Goal: Information Seeking & Learning: Learn about a topic

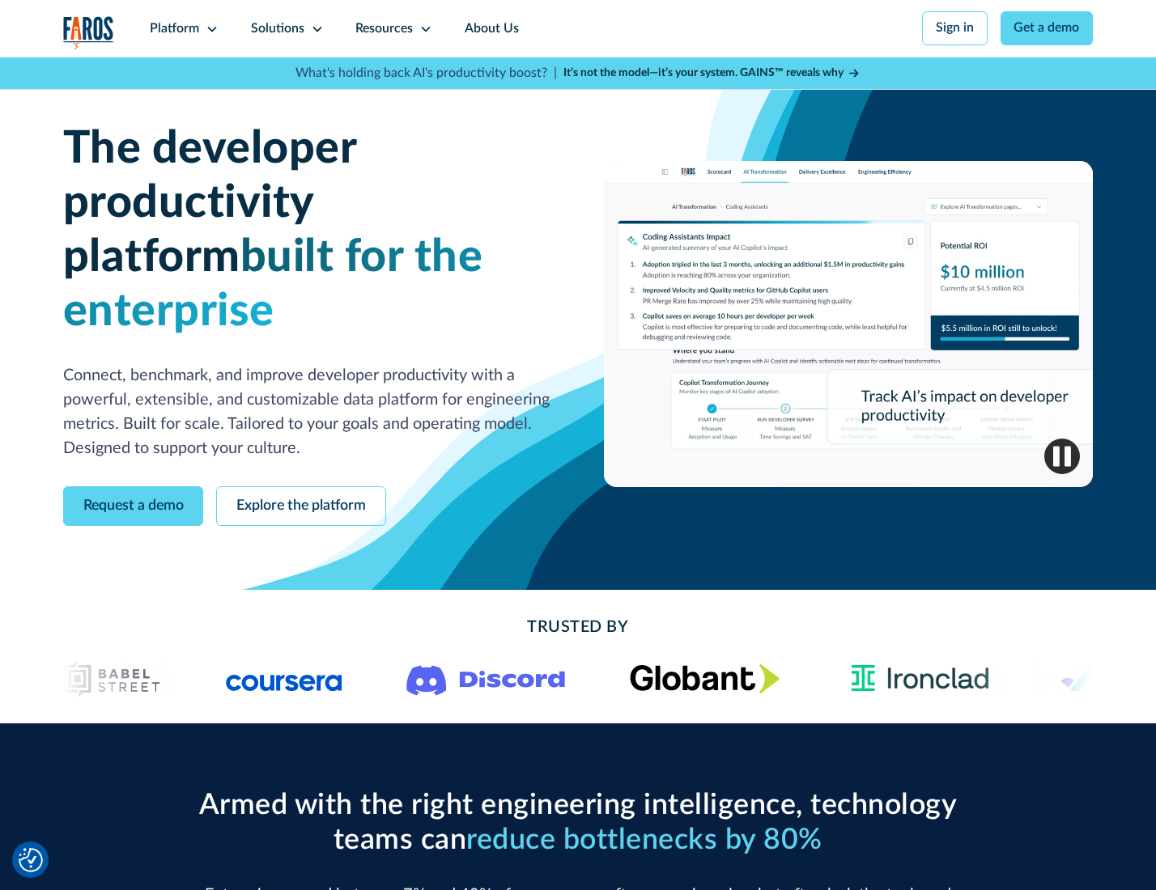
click at [210, 28] on icon at bounding box center [212, 29] width 13 height 13
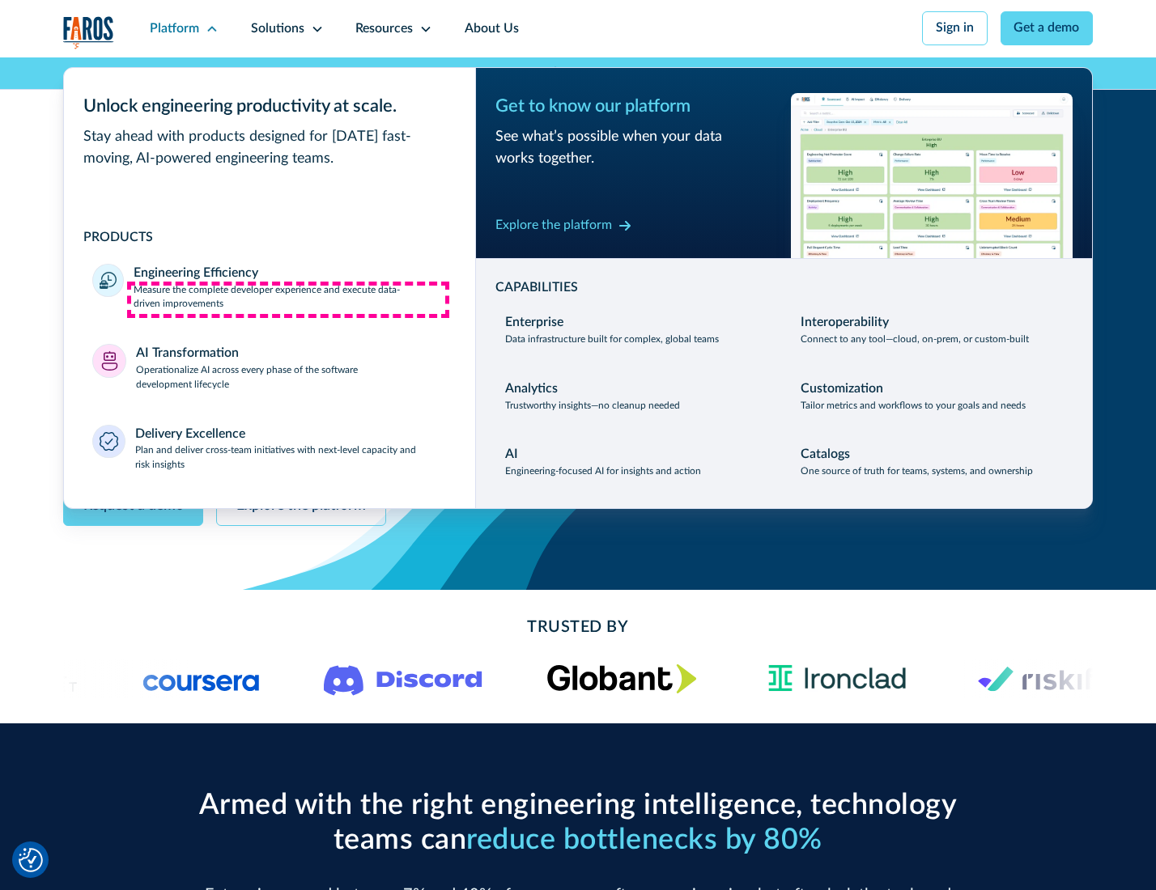
click at [288, 299] on p "Measure the complete developer experience and execute data-driven improvements" at bounding box center [290, 297] width 312 height 29
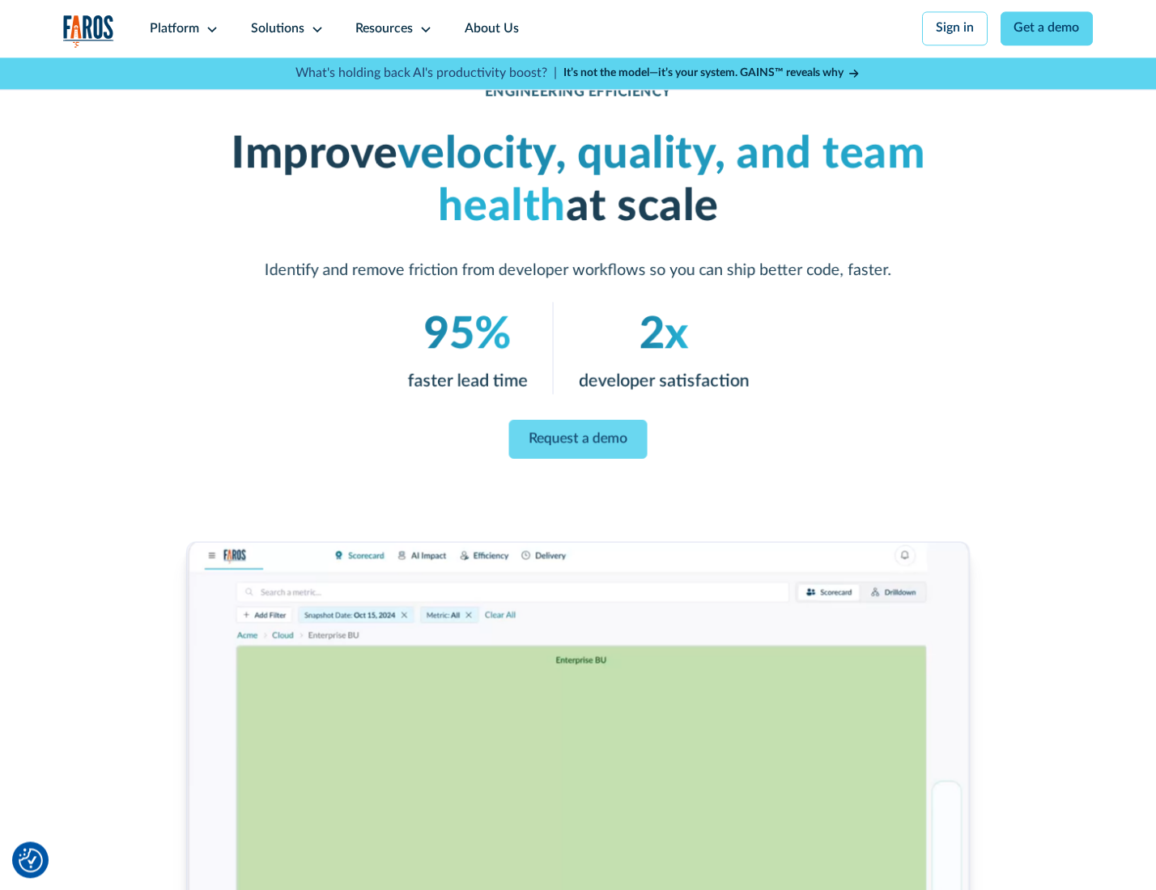
click at [577, 441] on link "Request a demo" at bounding box center [578, 439] width 138 height 39
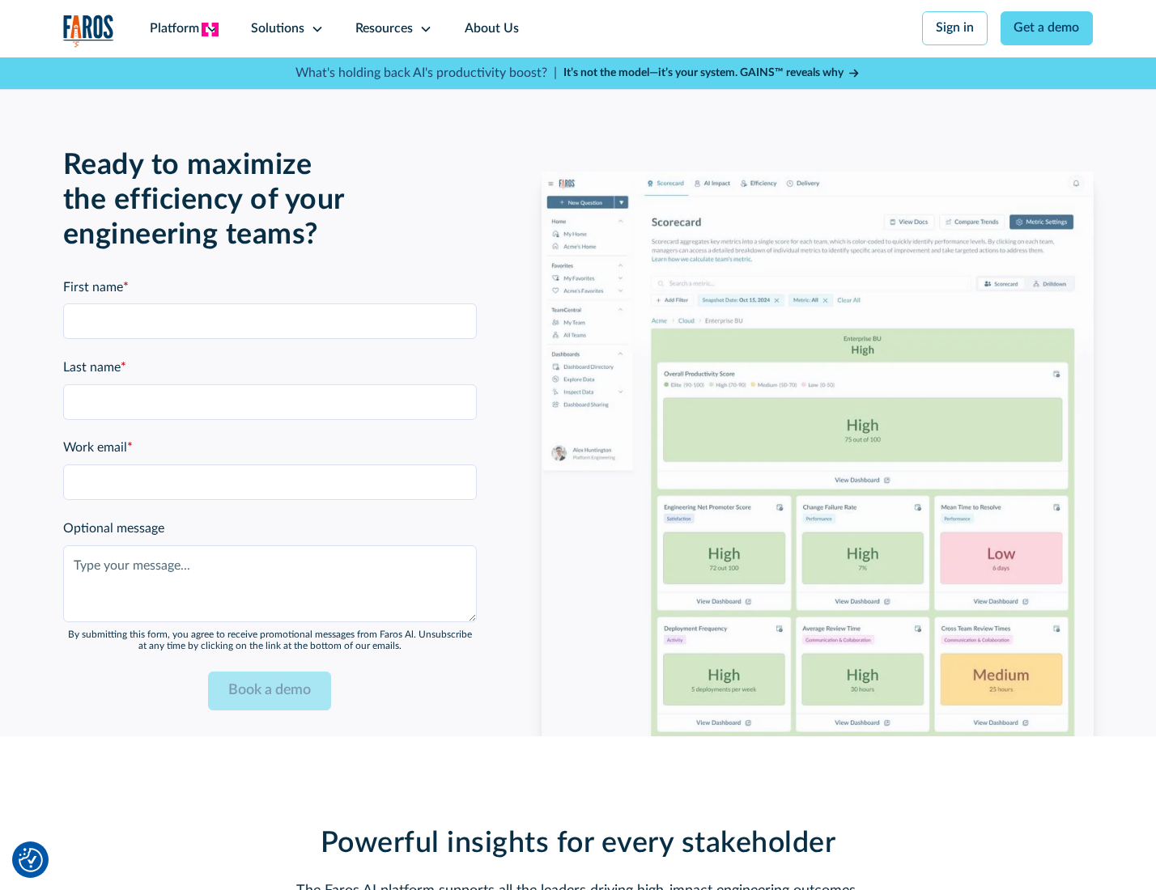
scroll to position [3522, 0]
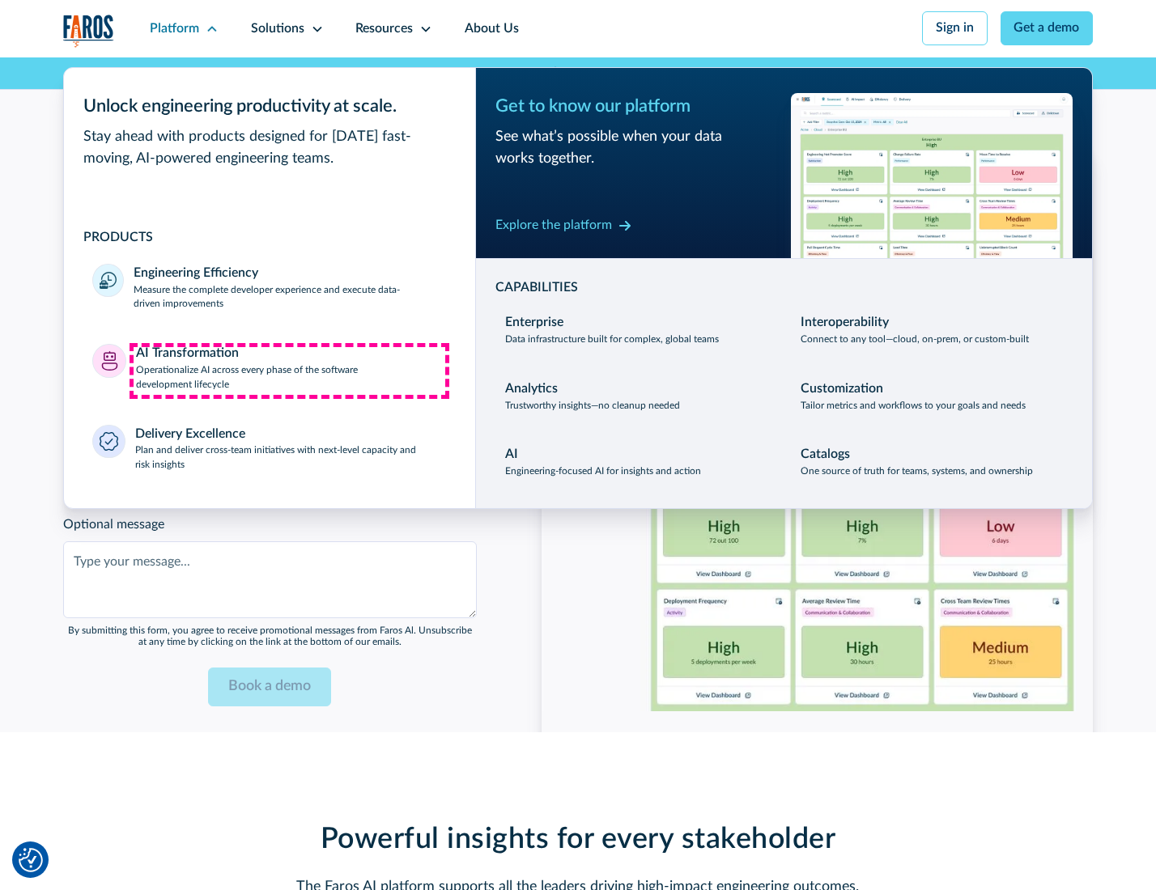
click at [289, 371] on p "Operationalize AI across every phase of the software development lifecycle" at bounding box center [291, 377] width 311 height 29
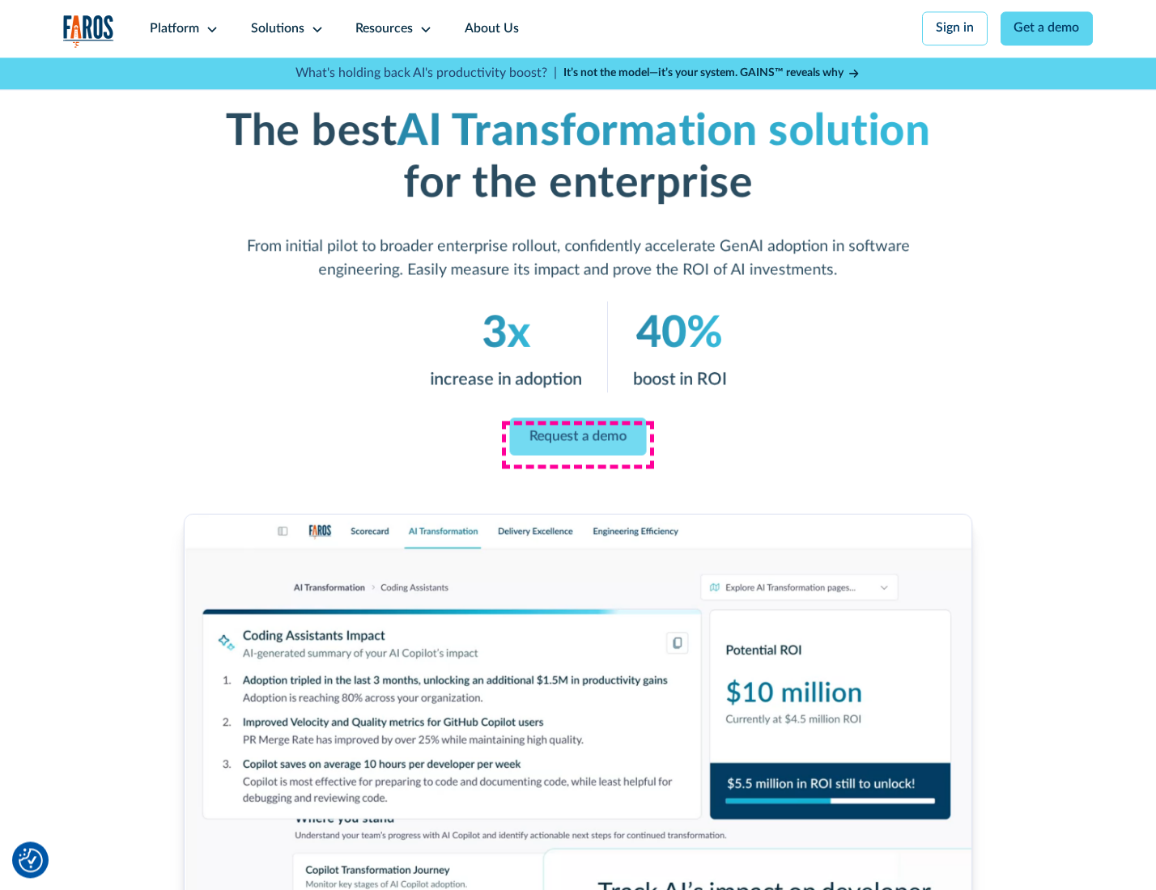
click at [577, 439] on link "Request a demo" at bounding box center [578, 437] width 137 height 38
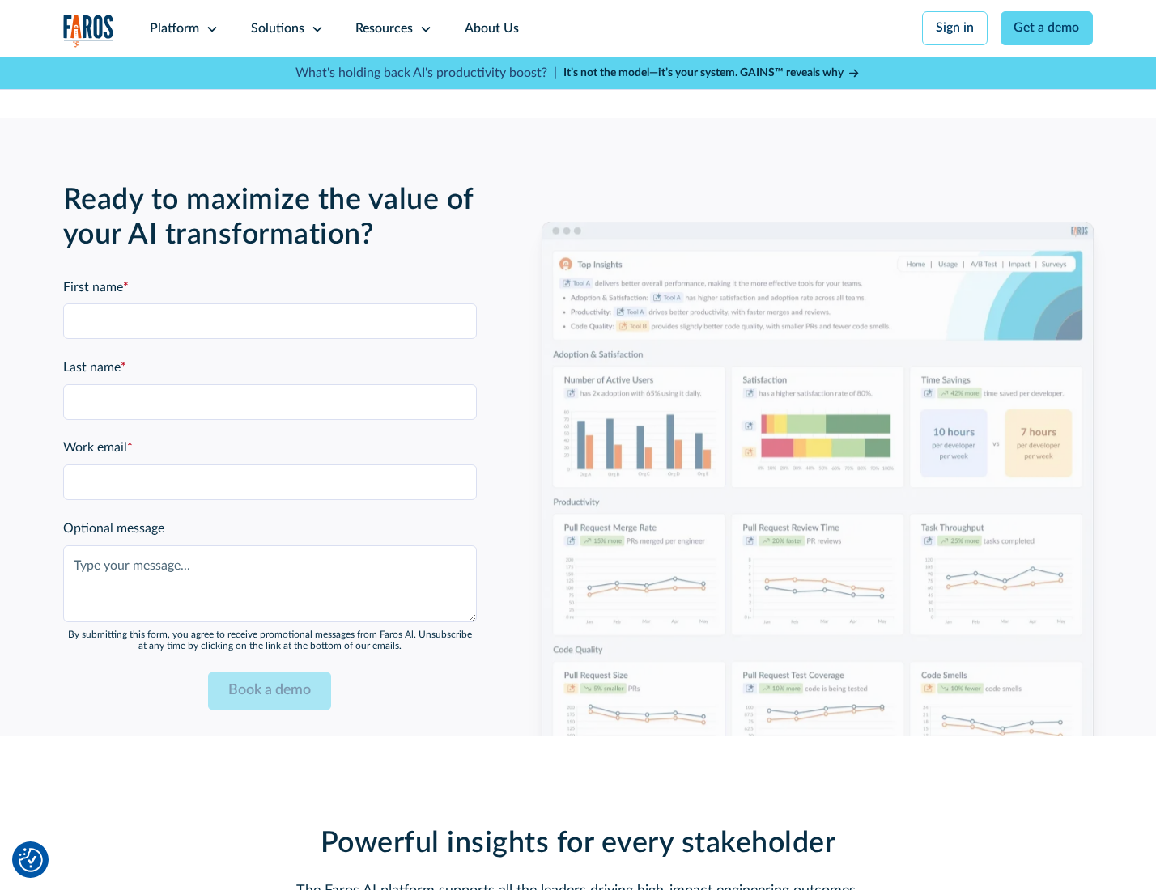
scroll to position [3913, 0]
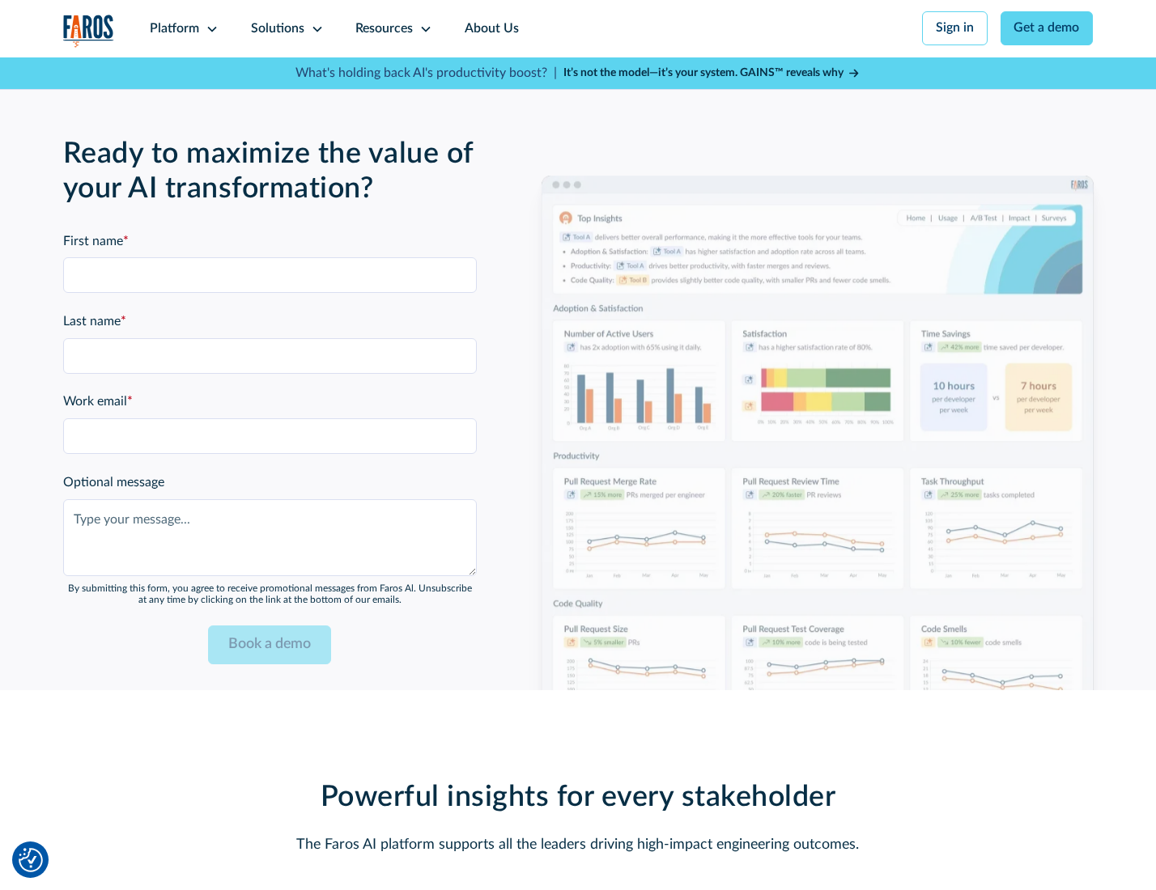
click at [181, 28] on div "Platform" at bounding box center [174, 28] width 49 height 19
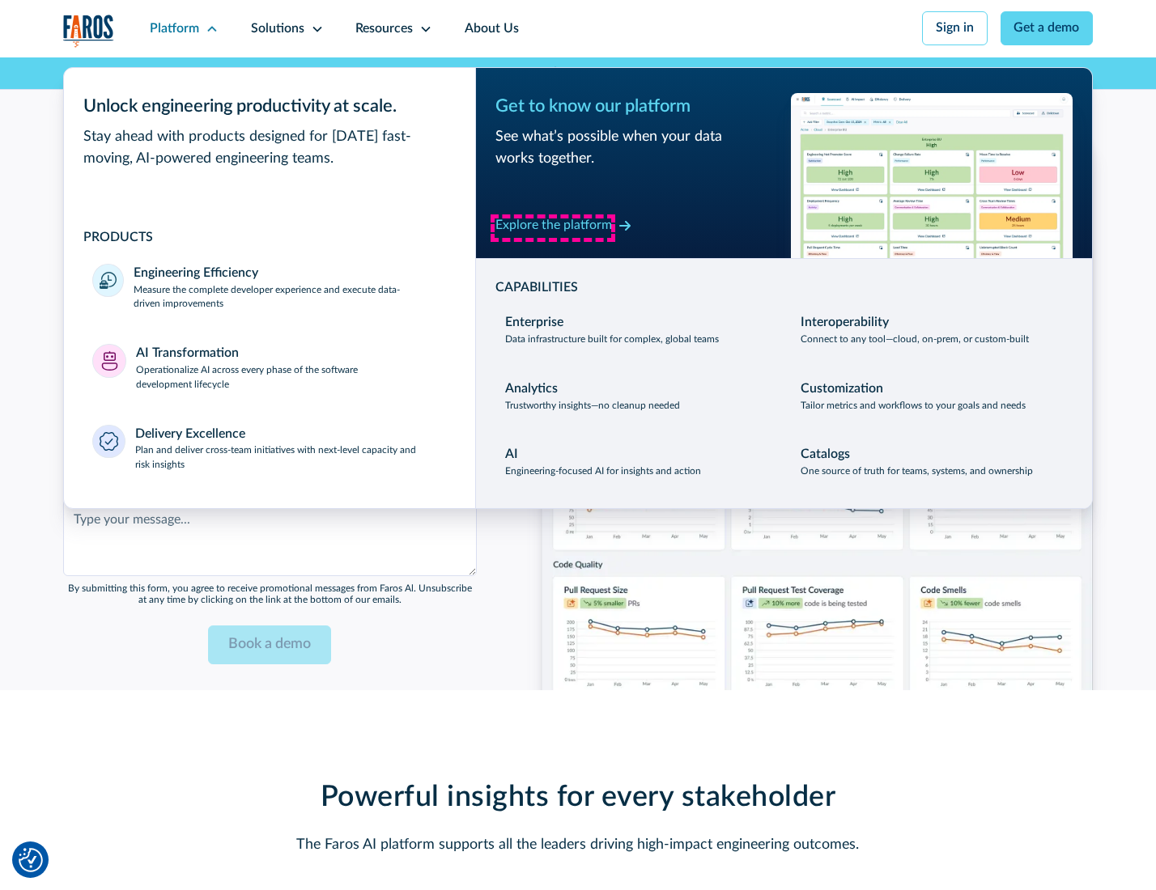
click at [553, 227] on div "Explore the platform" at bounding box center [553, 225] width 117 height 19
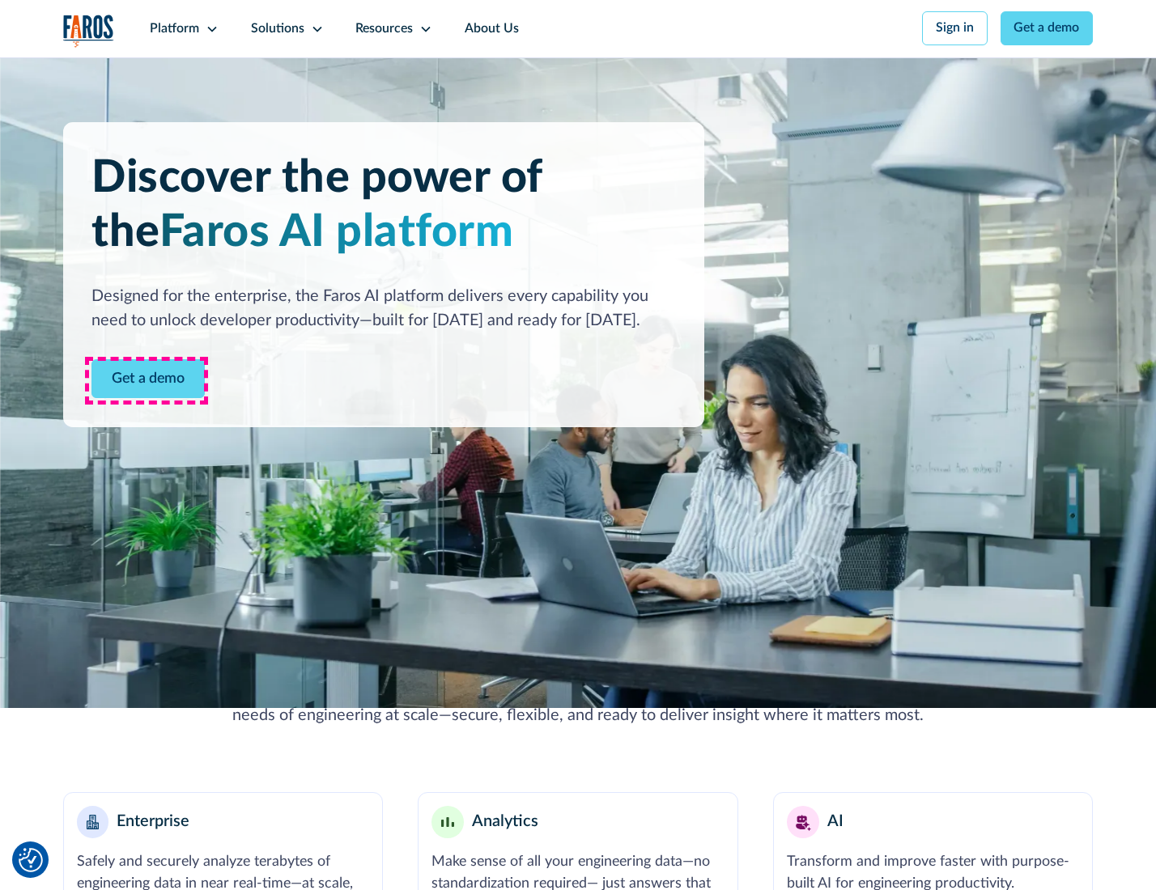
click at [146, 380] on link "Get a demo" at bounding box center [147, 379] width 113 height 40
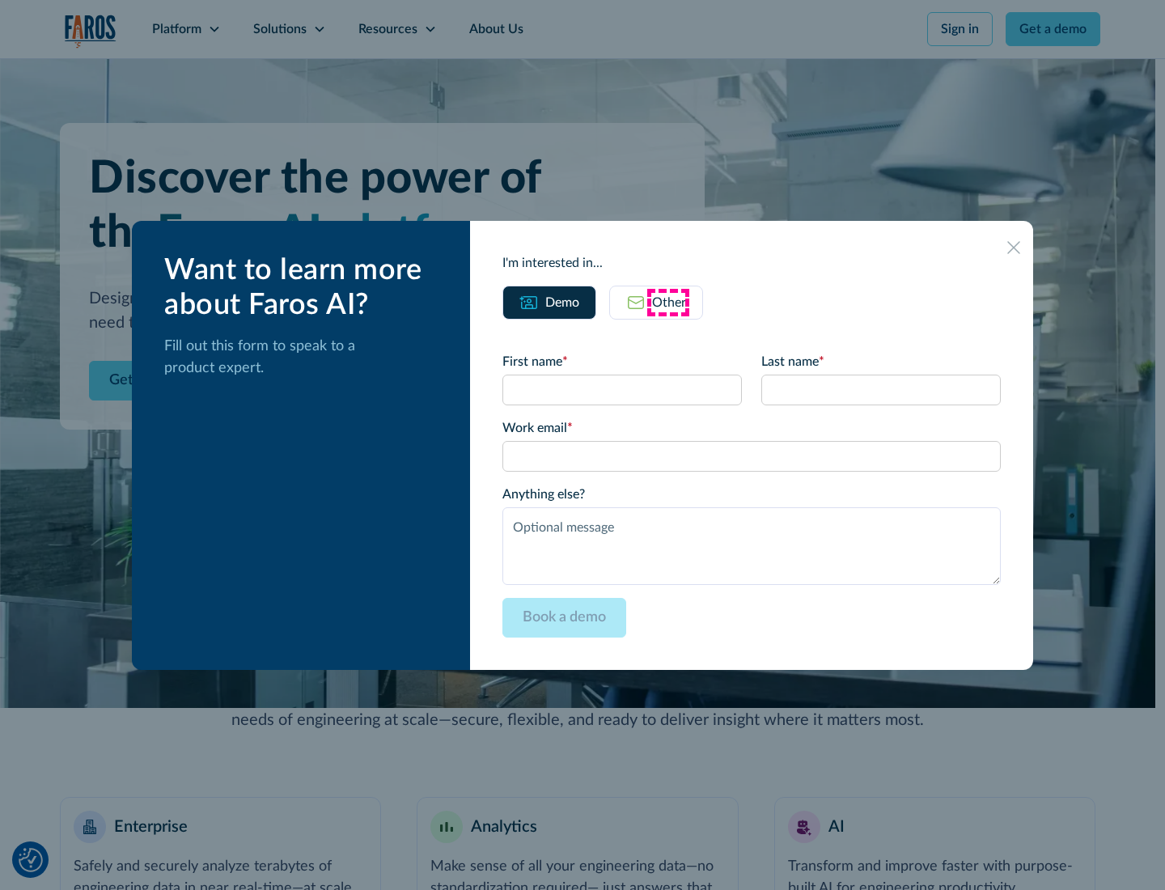
click at [668, 302] on div "Other" at bounding box center [669, 302] width 34 height 19
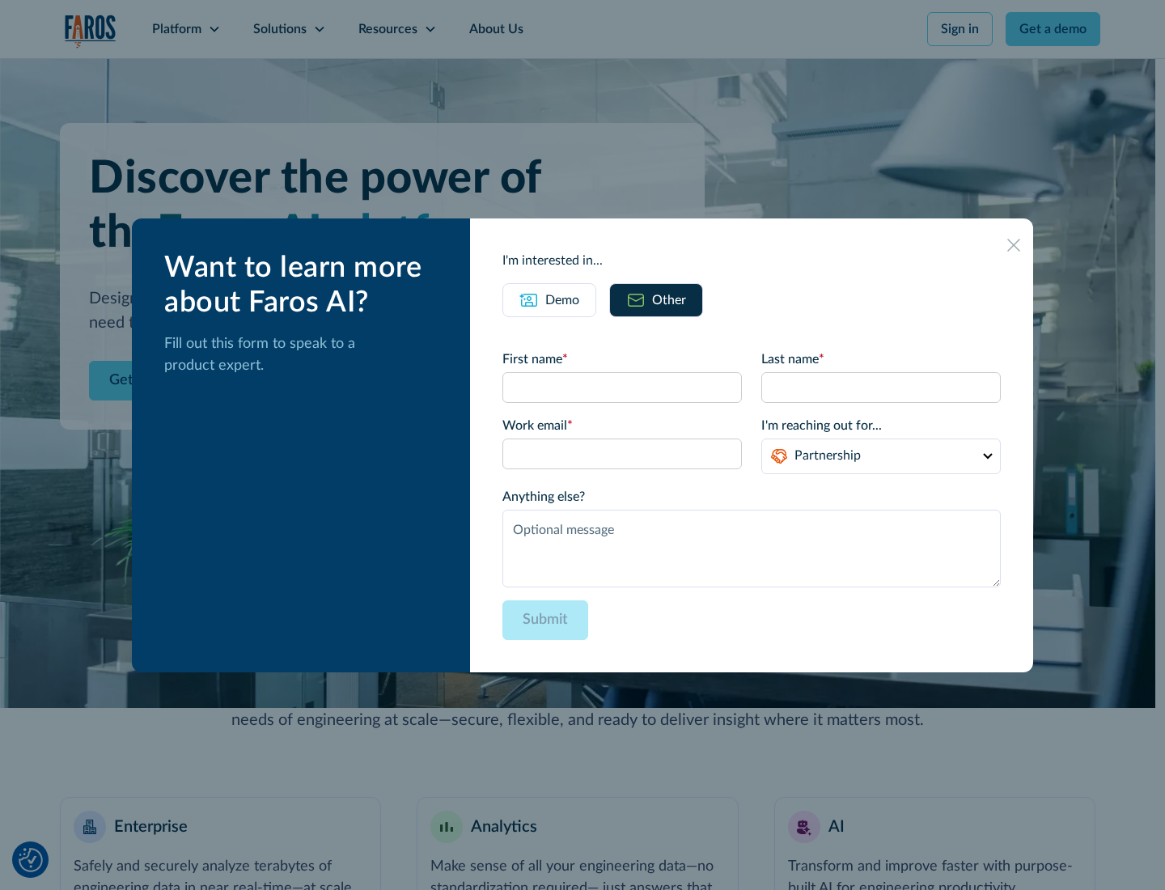
click at [561, 299] on div "Demo" at bounding box center [562, 300] width 34 height 19
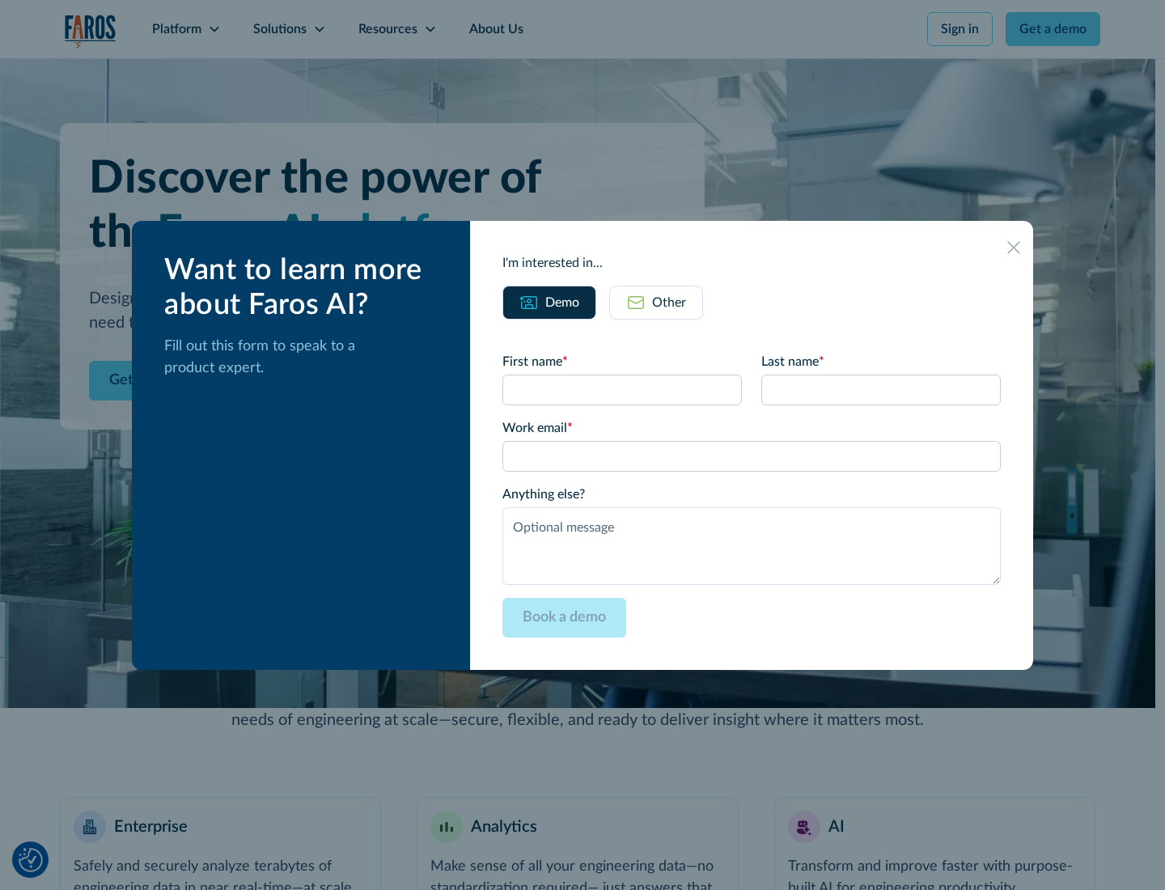
click at [1015, 247] on icon at bounding box center [1013, 247] width 13 height 13
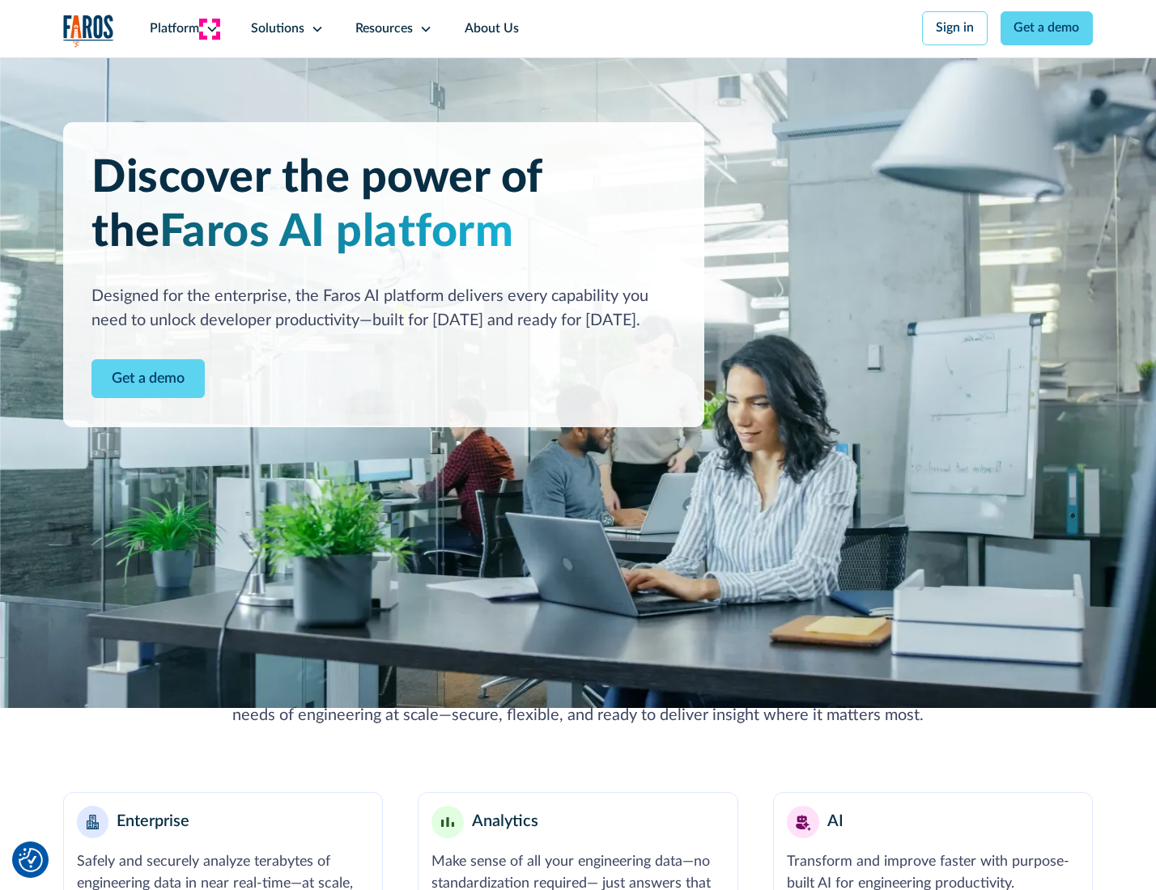
click at [210, 28] on icon at bounding box center [212, 29] width 13 height 13
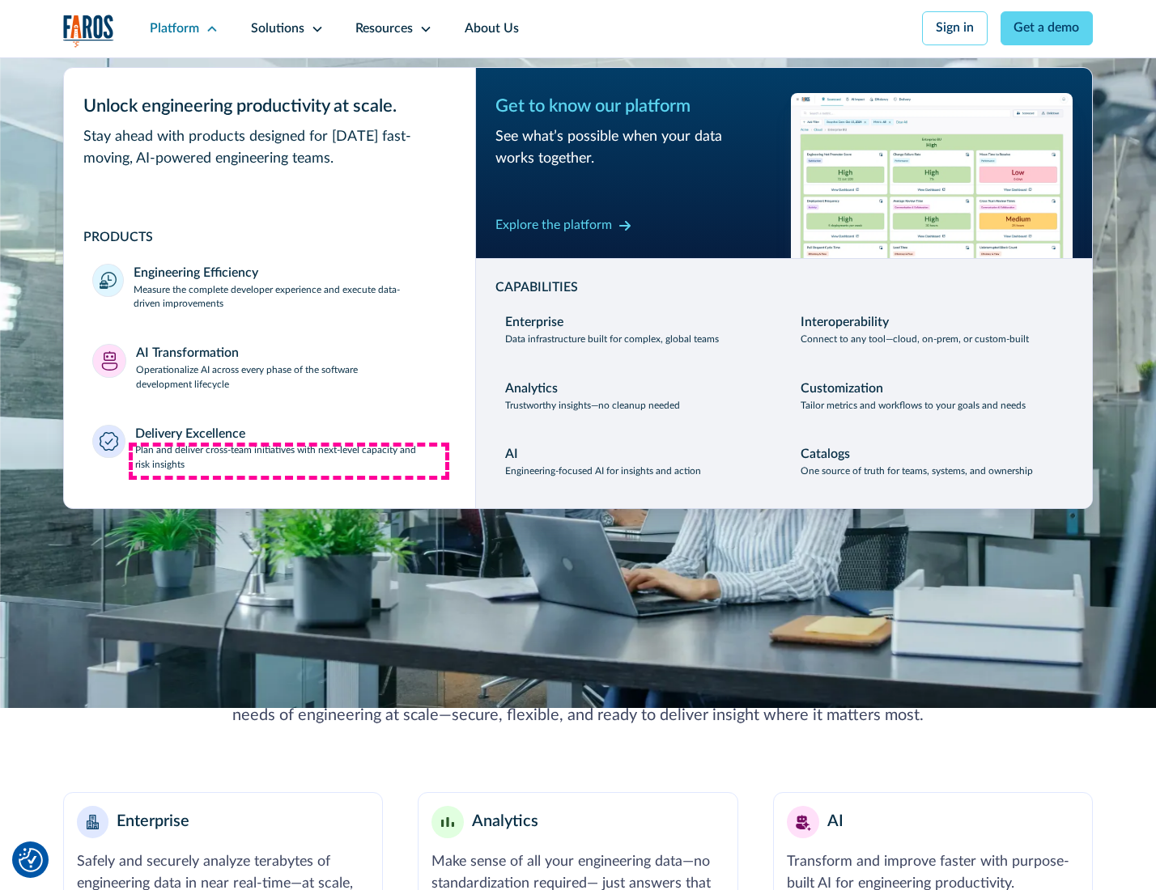
click at [289, 461] on p "Plan and deliver cross-team initiatives with next-level capacity and risk insig…" at bounding box center [291, 457] width 312 height 29
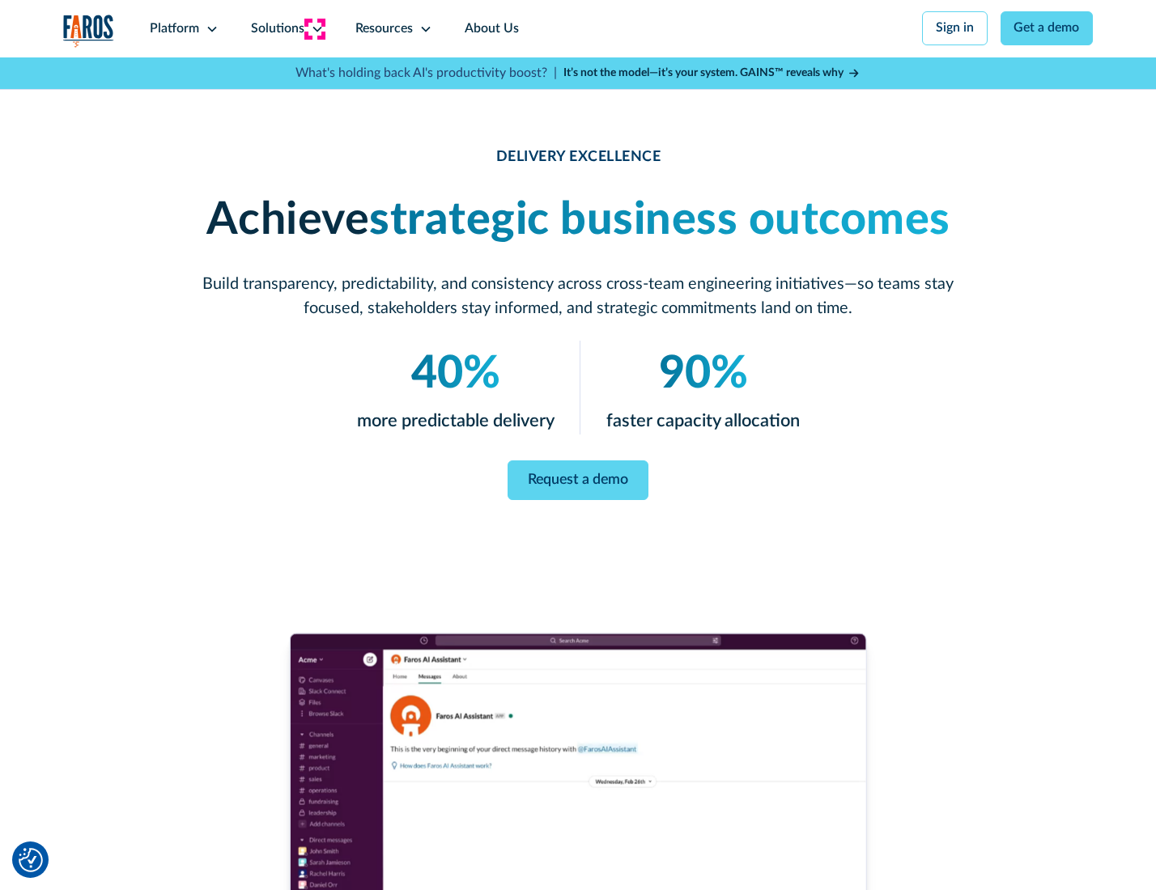
click at [314, 28] on icon at bounding box center [317, 29] width 13 height 13
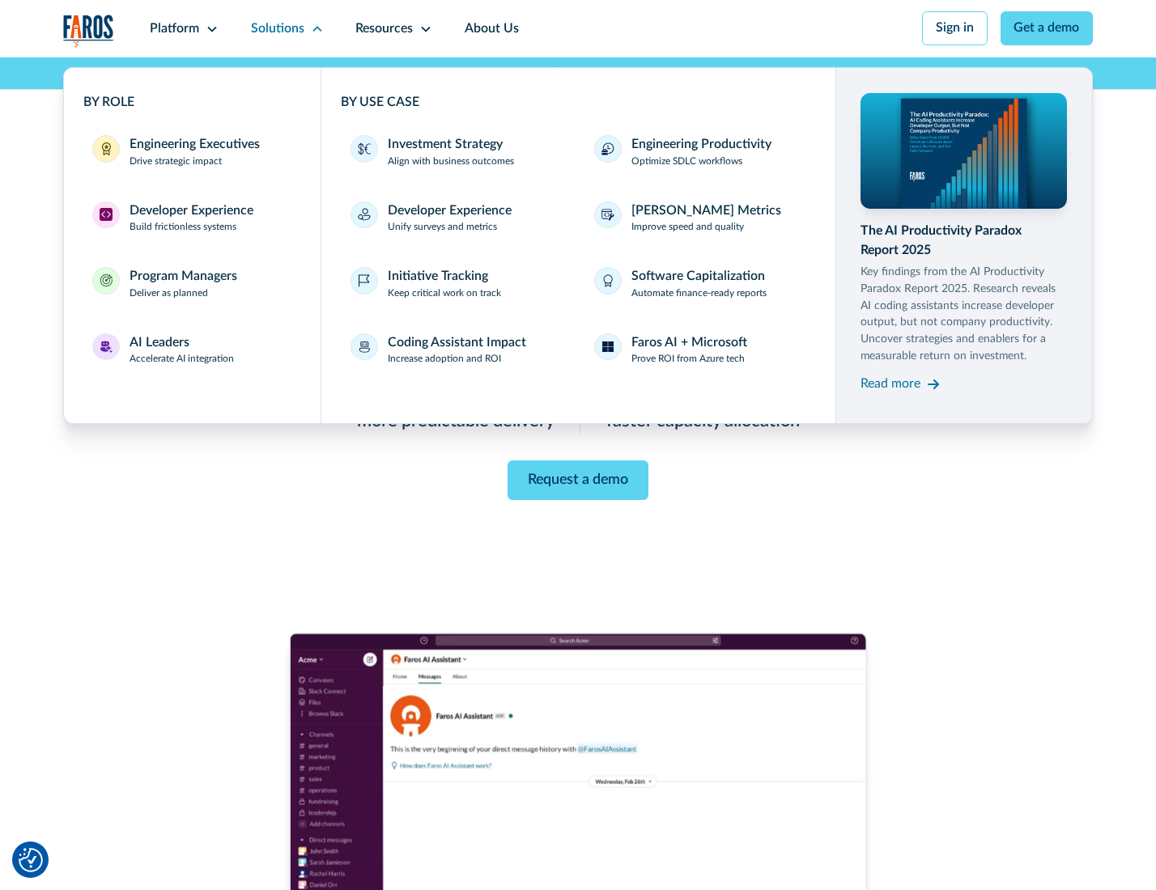
click at [189, 153] on div "Engineering Executives" at bounding box center [194, 144] width 130 height 19
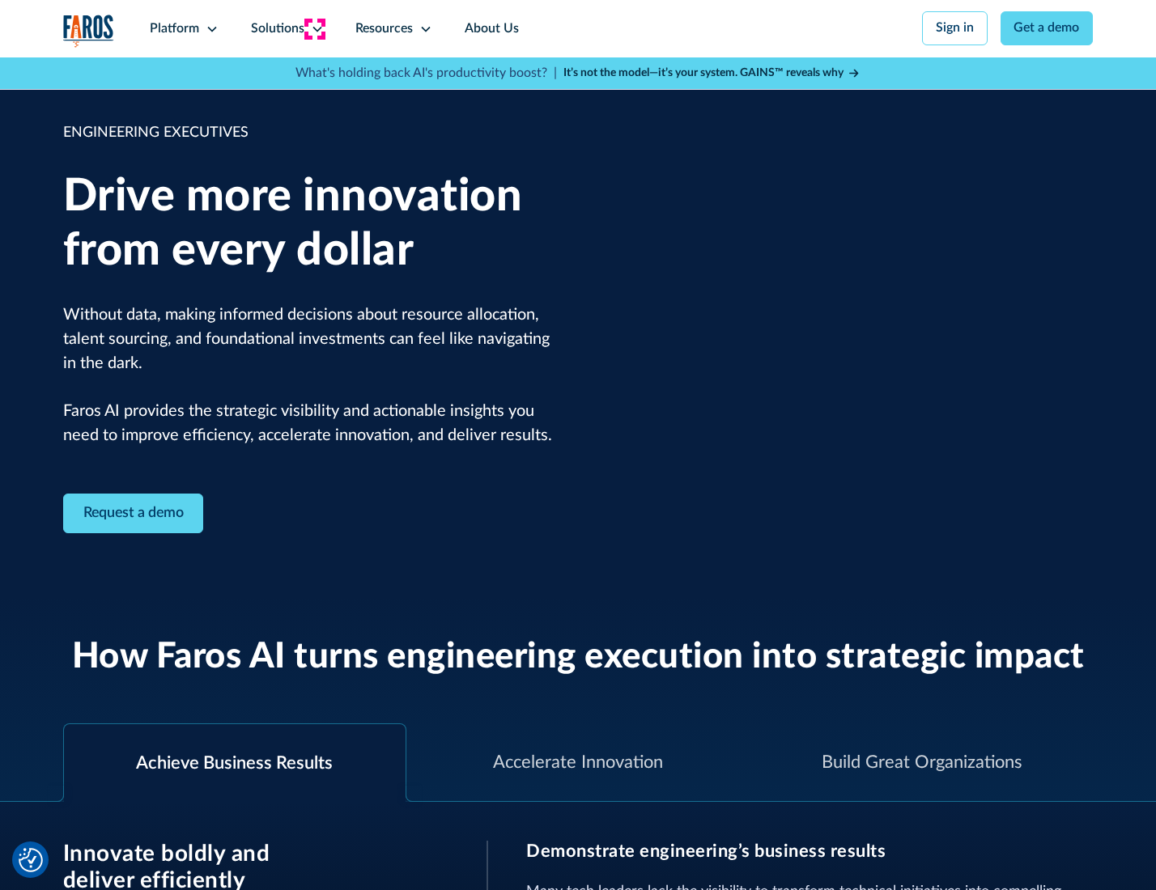
click at [314, 28] on icon at bounding box center [317, 29] width 13 height 13
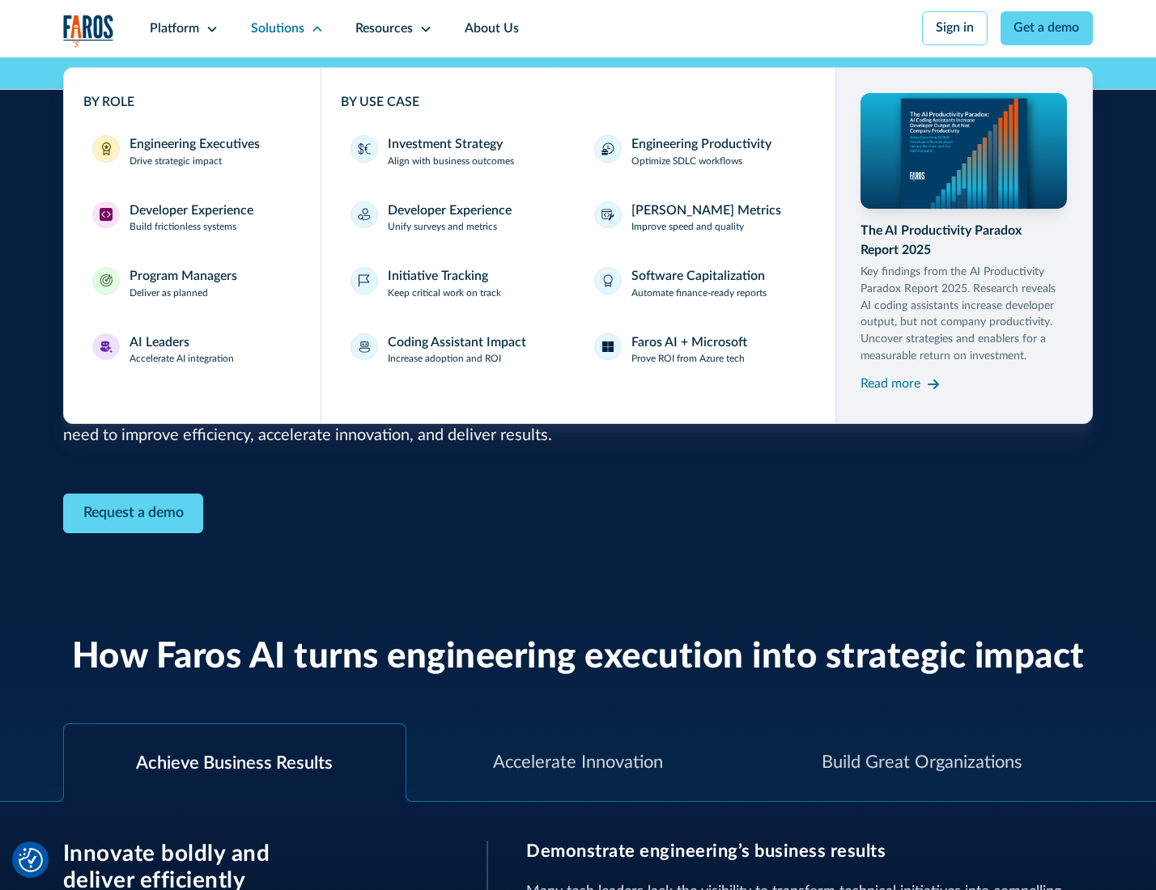
click at [189, 212] on div "Developer Experience" at bounding box center [191, 210] width 124 height 19
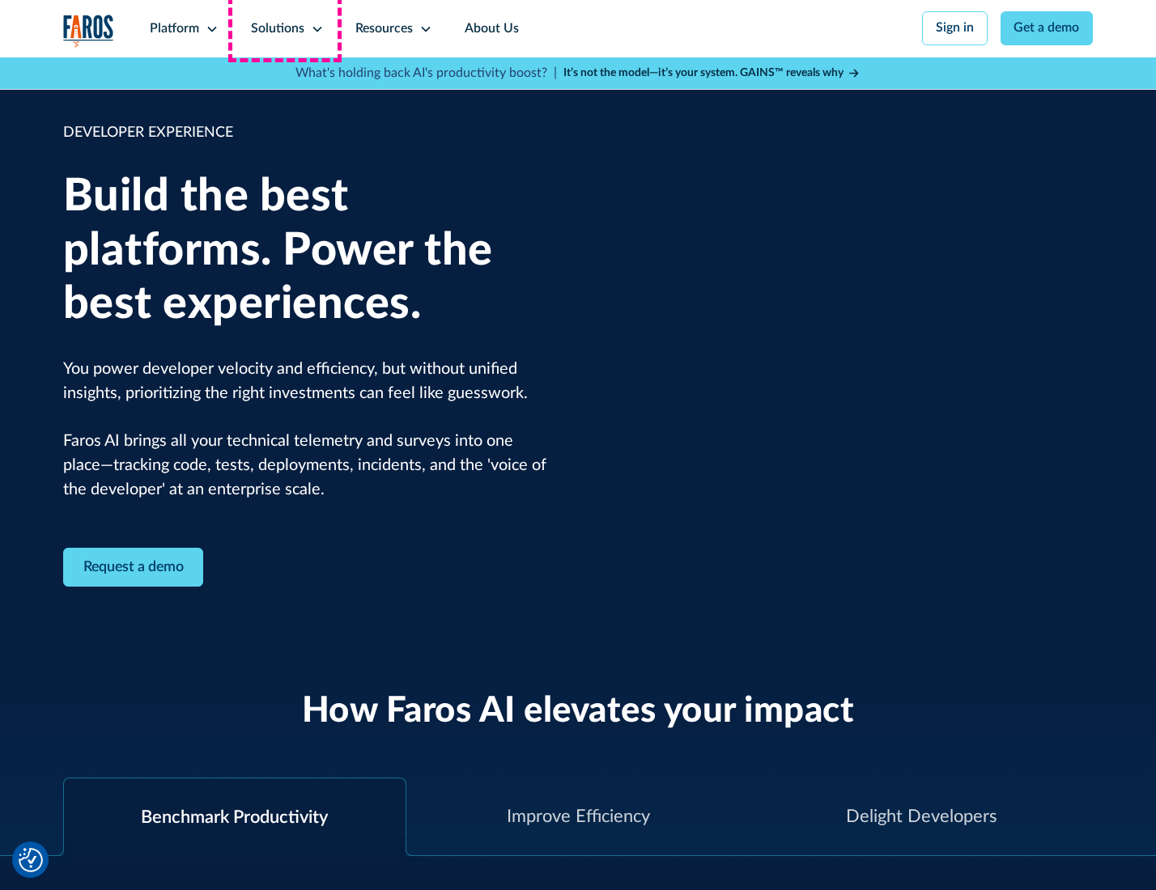
click at [285, 28] on div "Solutions" at bounding box center [277, 28] width 53 height 19
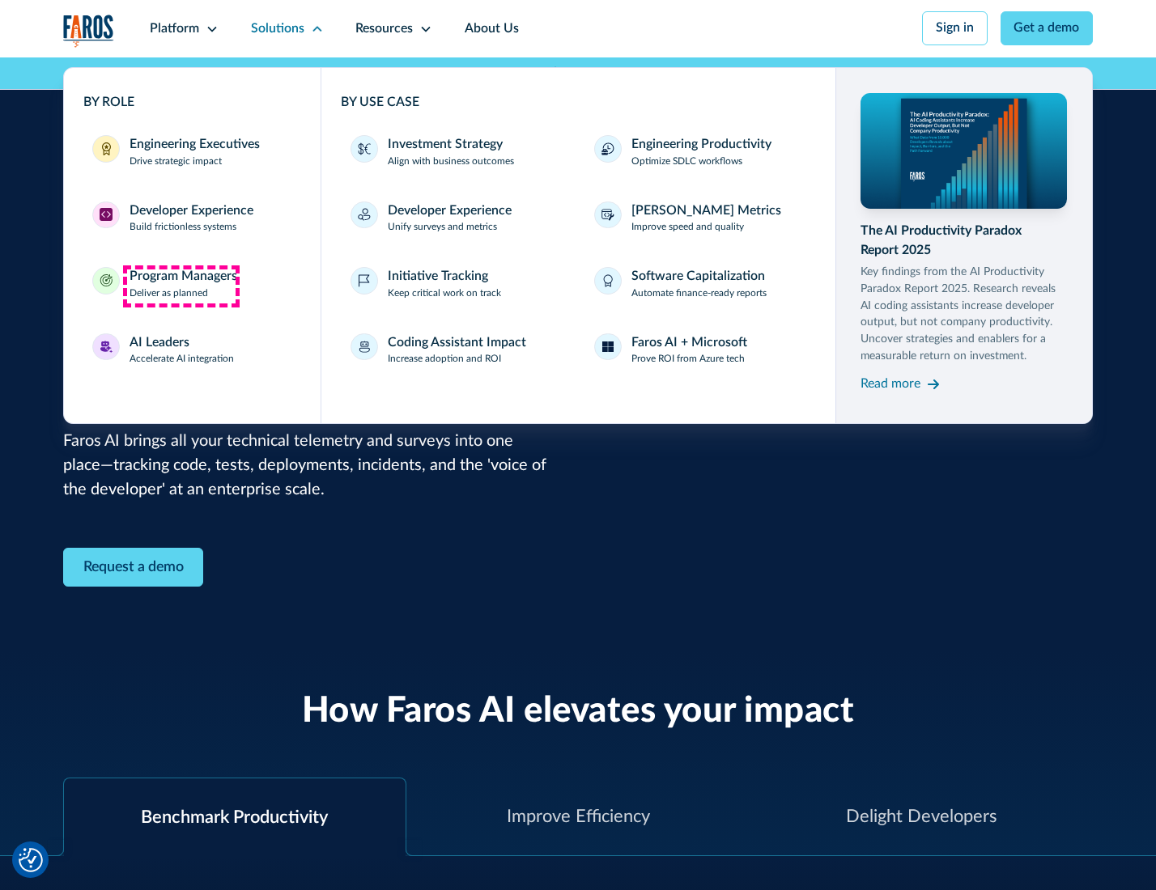
click at [180, 286] on div "Program Managers" at bounding box center [183, 276] width 108 height 19
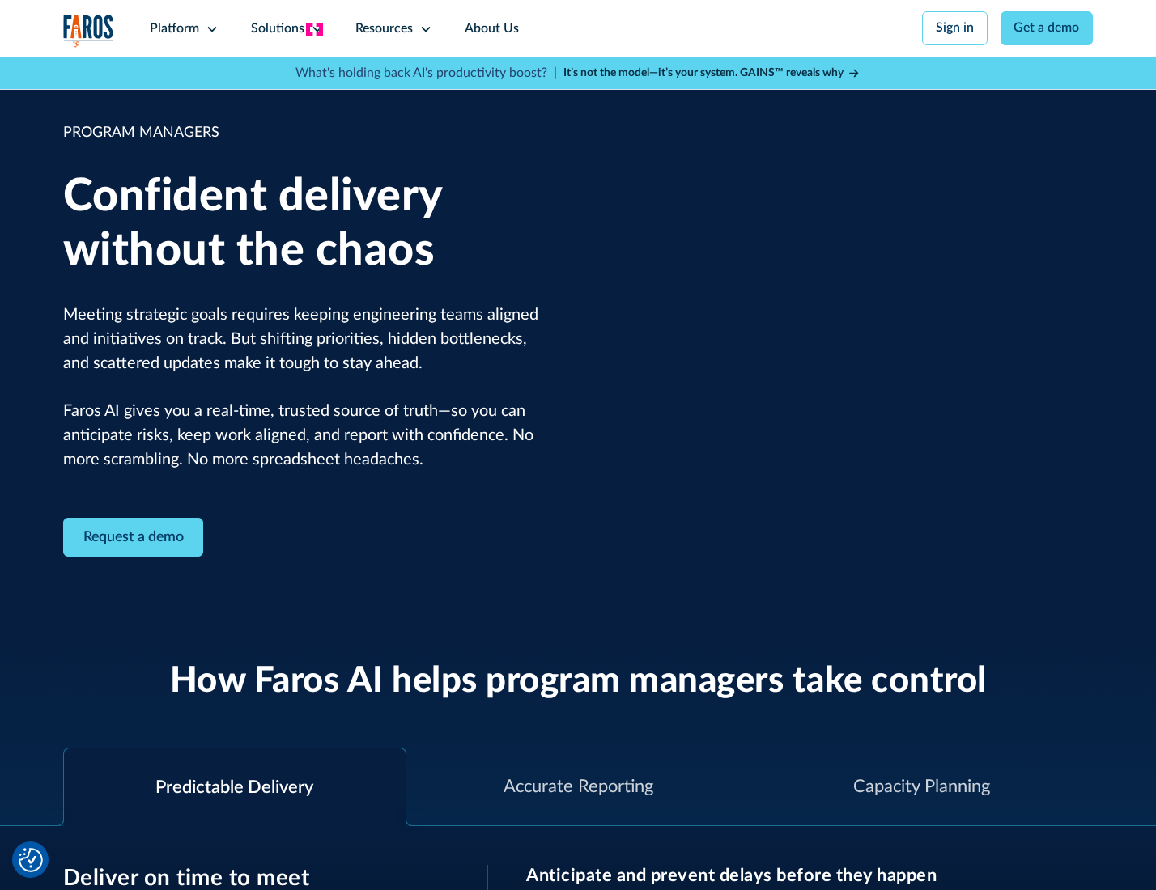
click at [314, 29] on icon at bounding box center [317, 29] width 13 height 13
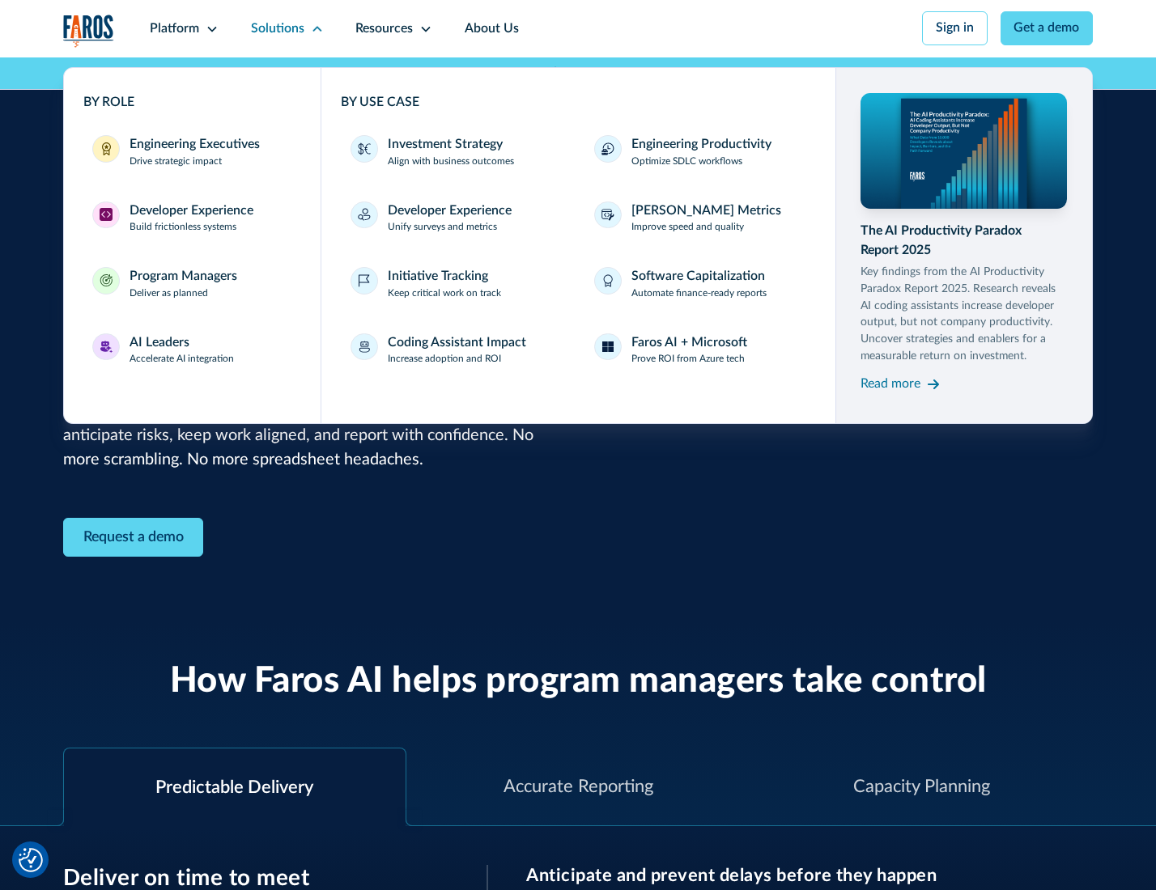
click at [180, 352] on div "AI Leaders" at bounding box center [159, 342] width 60 height 19
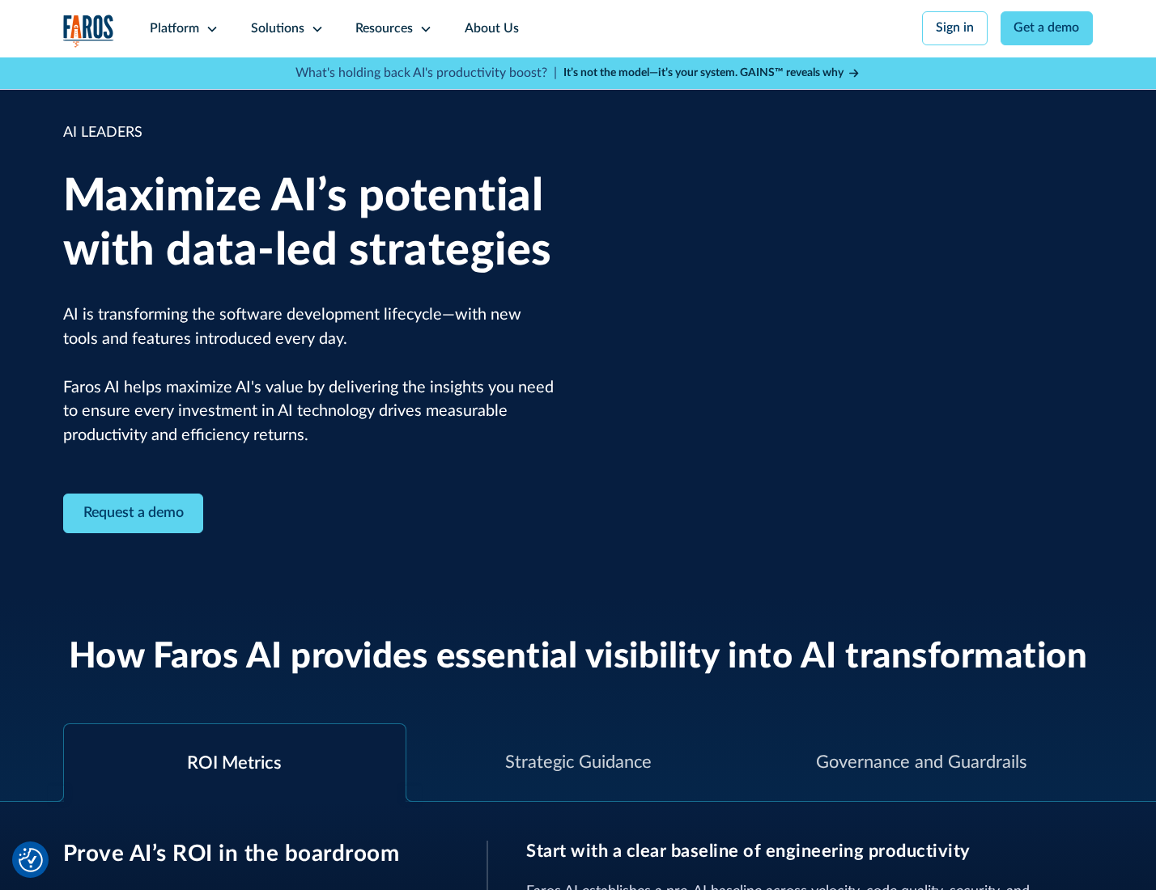
click at [314, 28] on icon at bounding box center [317, 29] width 13 height 13
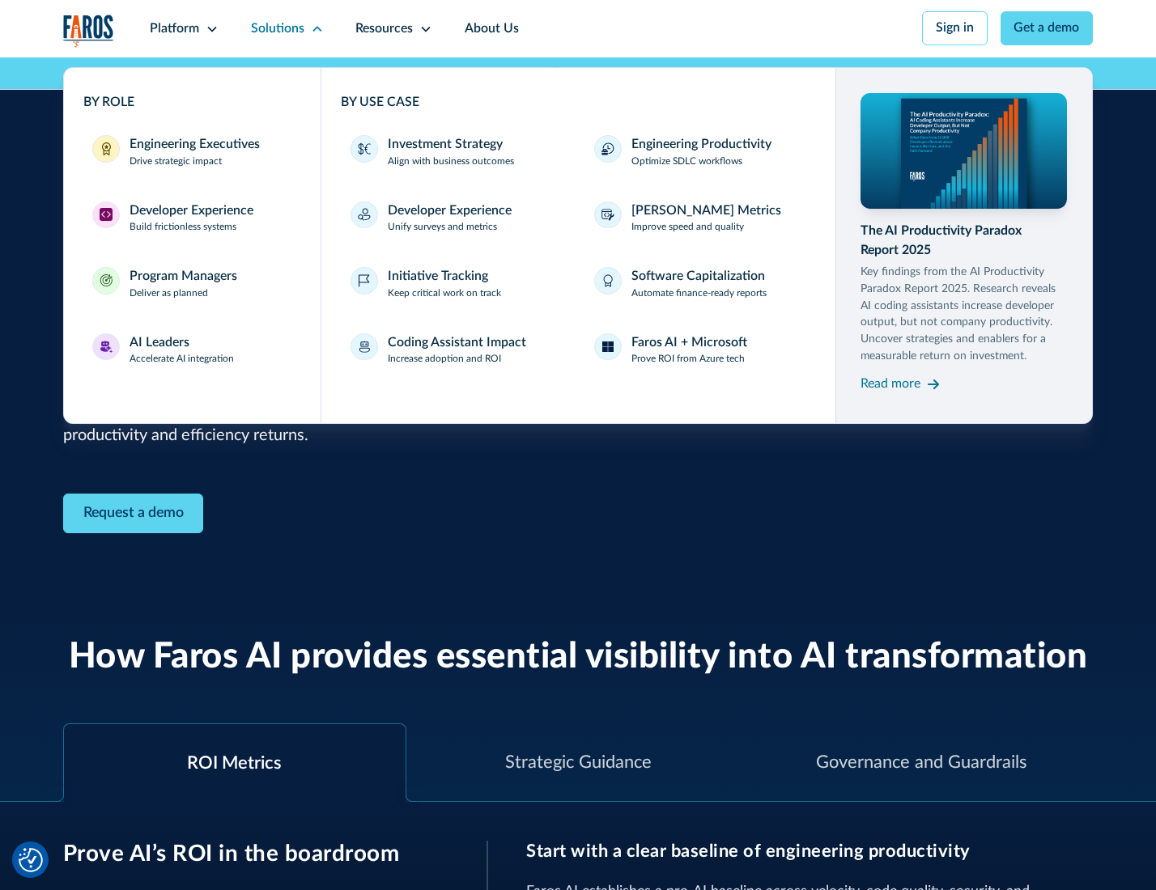
click at [443, 146] on div "Investment Strategy" at bounding box center [445, 144] width 115 height 19
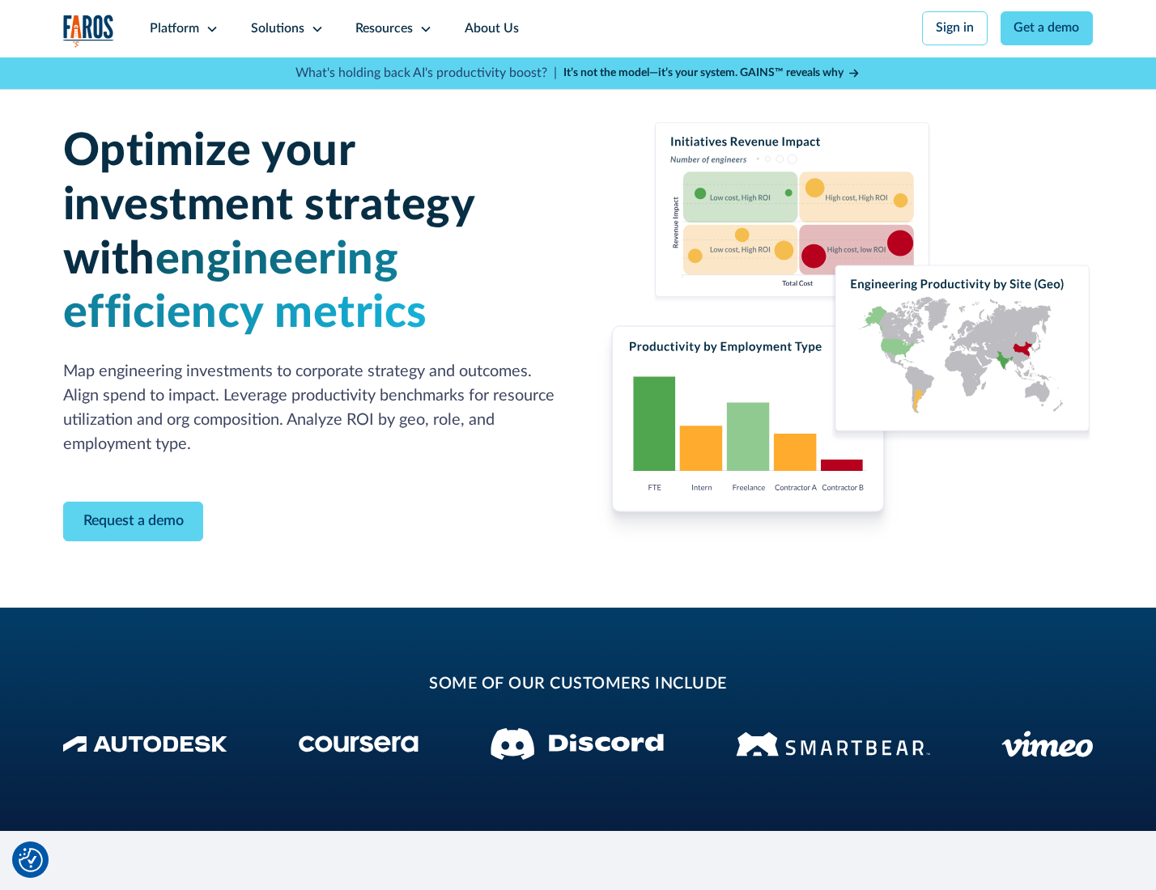
click at [314, 28] on icon at bounding box center [317, 29] width 13 height 13
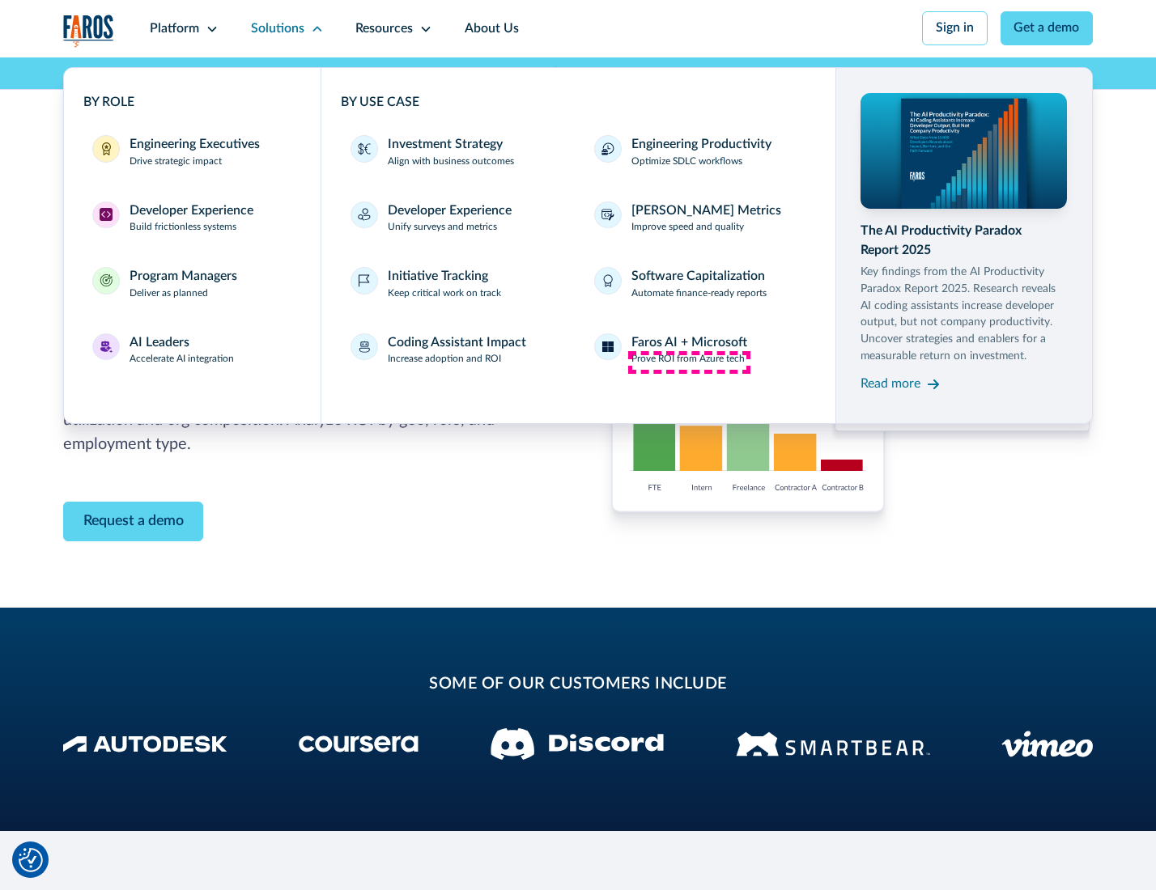
click at [689, 362] on p "Prove ROI from Azure tech" at bounding box center [687, 359] width 113 height 15
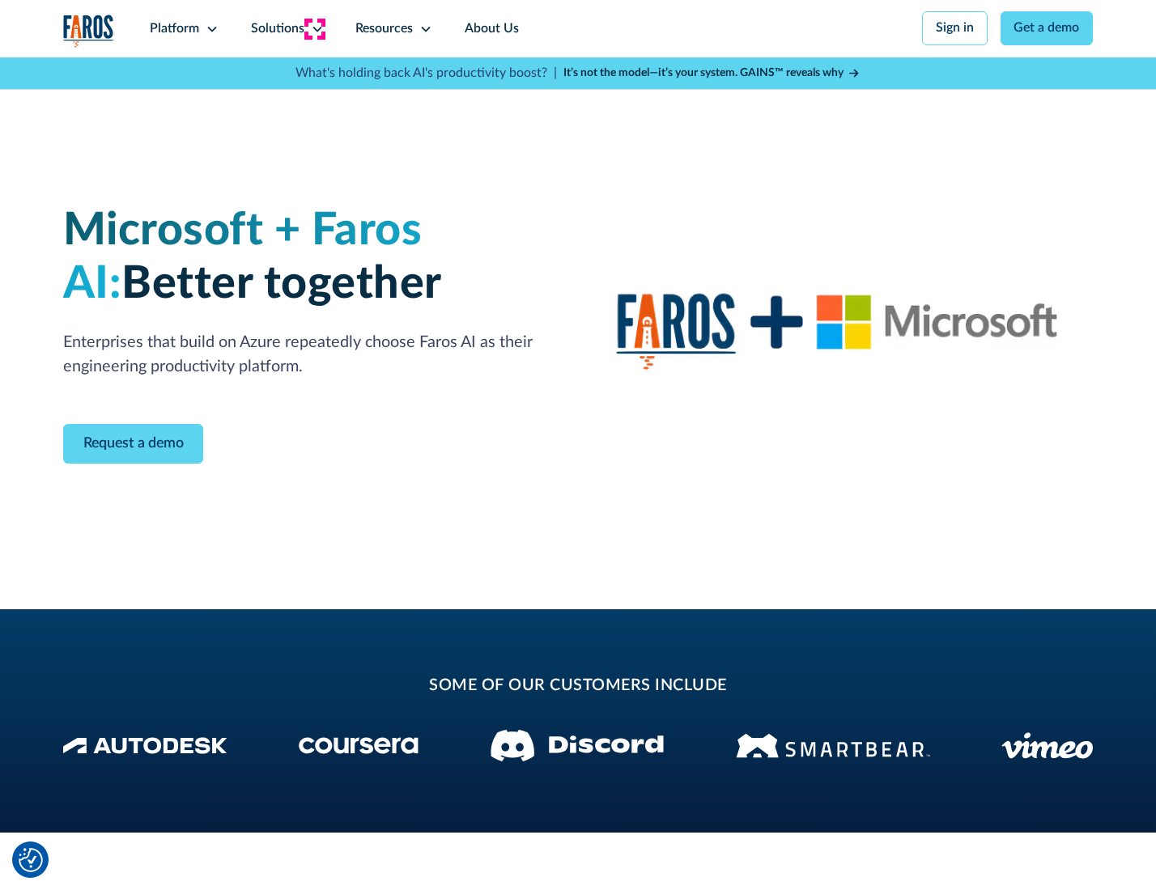
click at [314, 28] on icon at bounding box center [317, 29] width 13 height 13
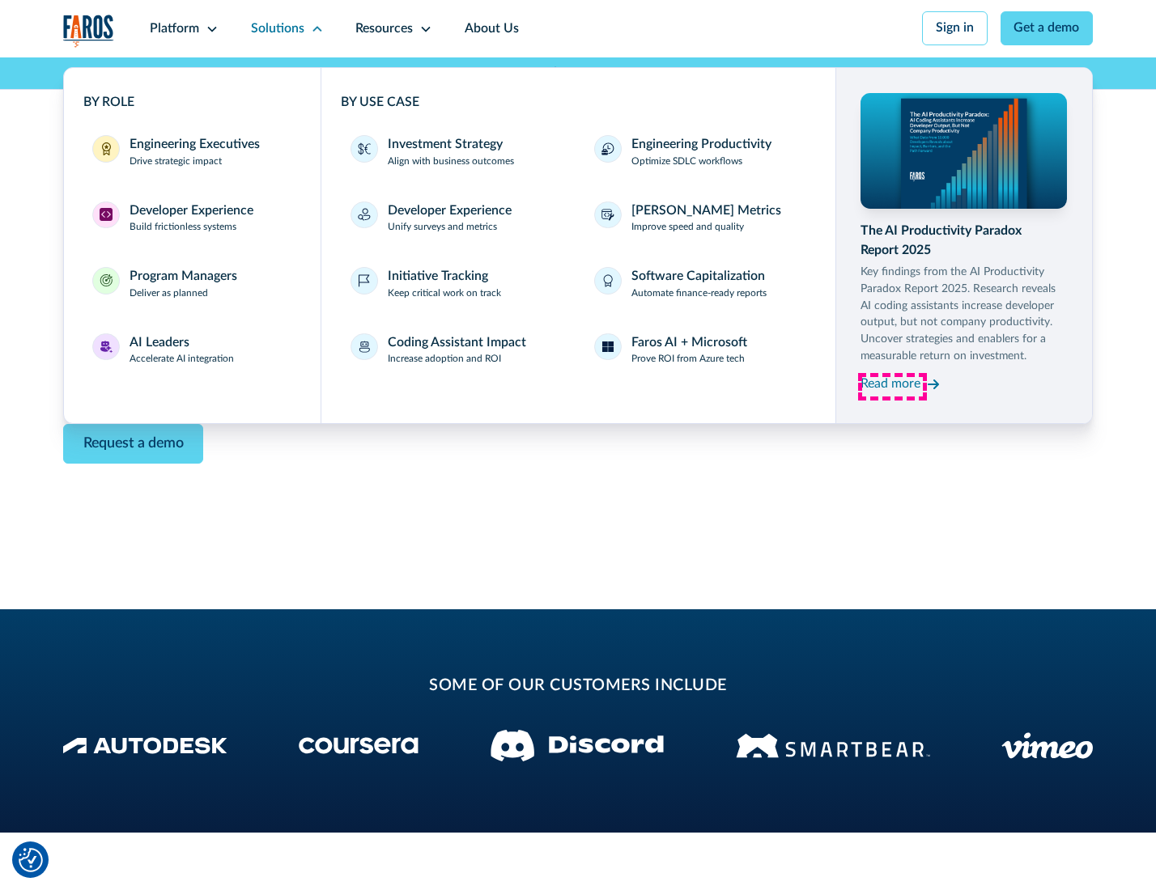
click at [892, 387] on div "Read more" at bounding box center [890, 384] width 60 height 19
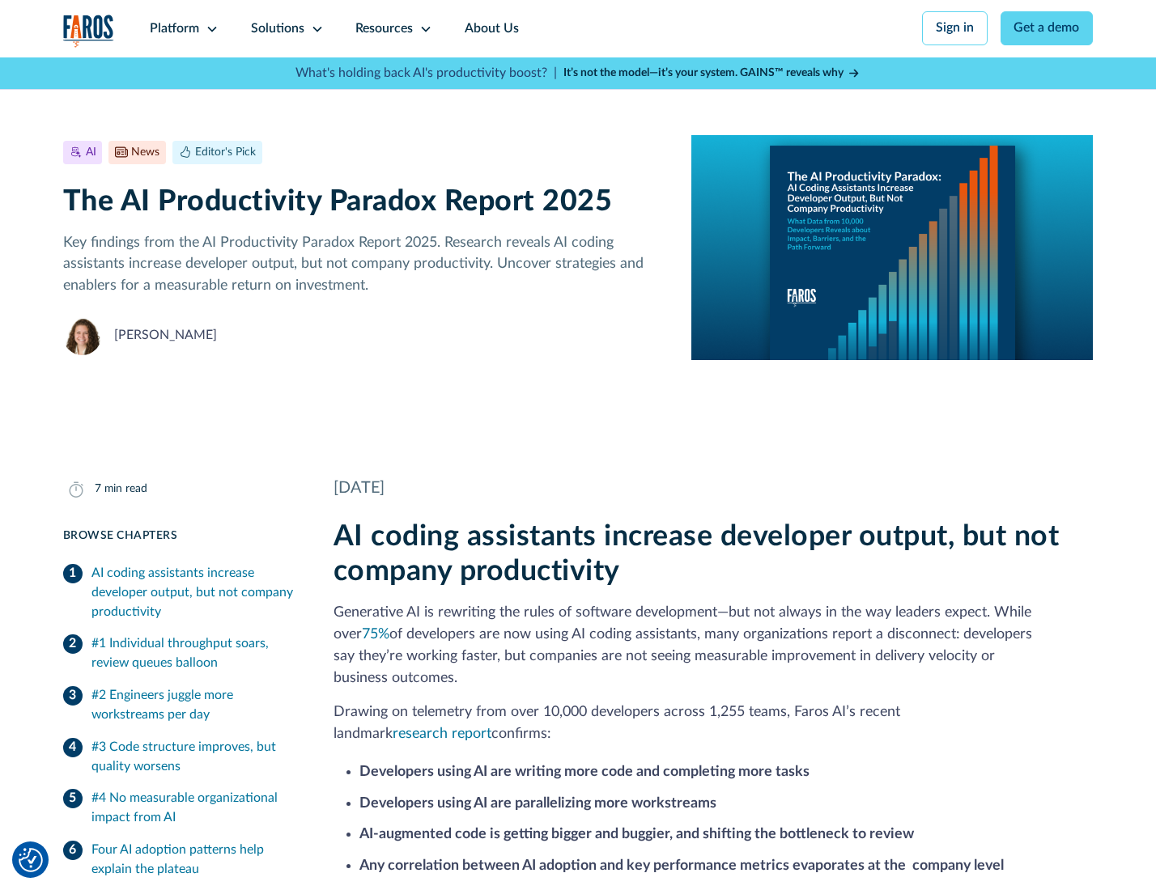
click at [424, 28] on icon at bounding box center [425, 29] width 13 height 13
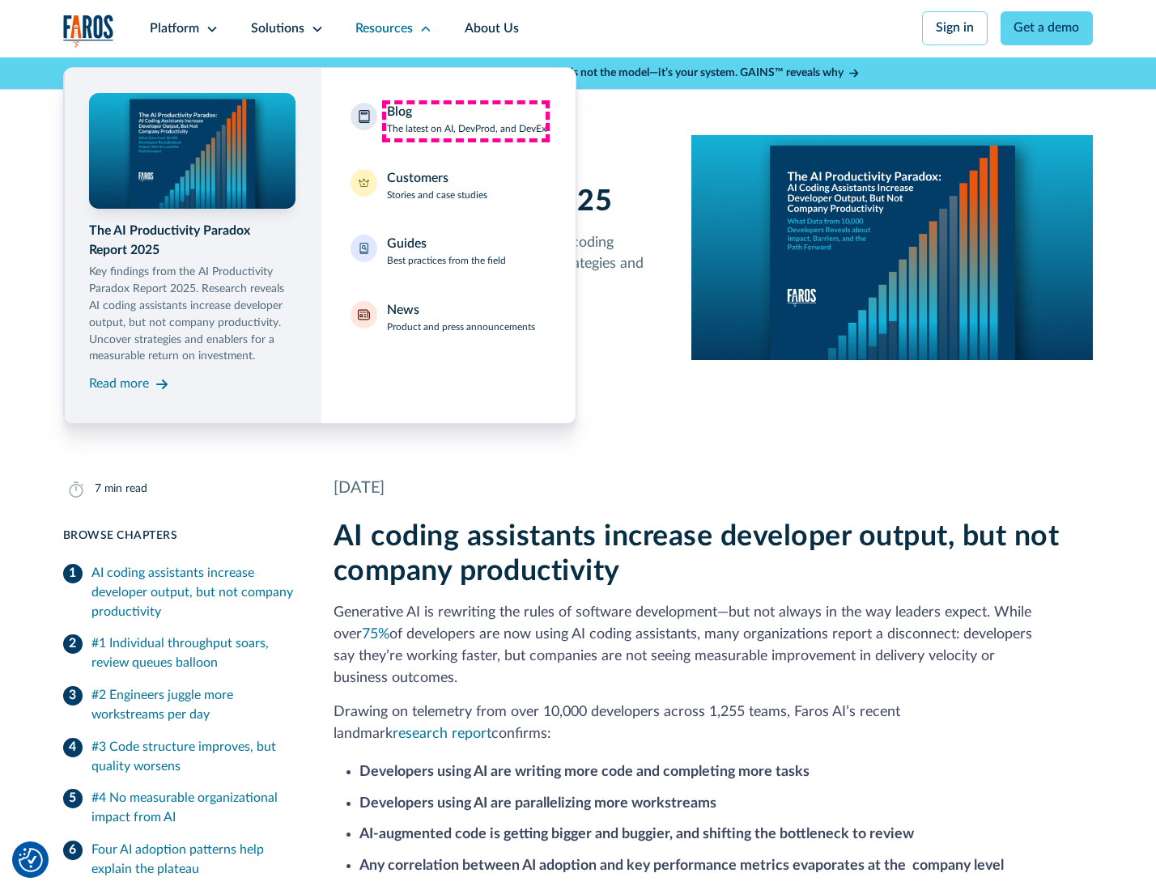
click at [465, 121] on div "Blog The latest on AI, DevProd, and DevEx" at bounding box center [466, 120] width 159 height 34
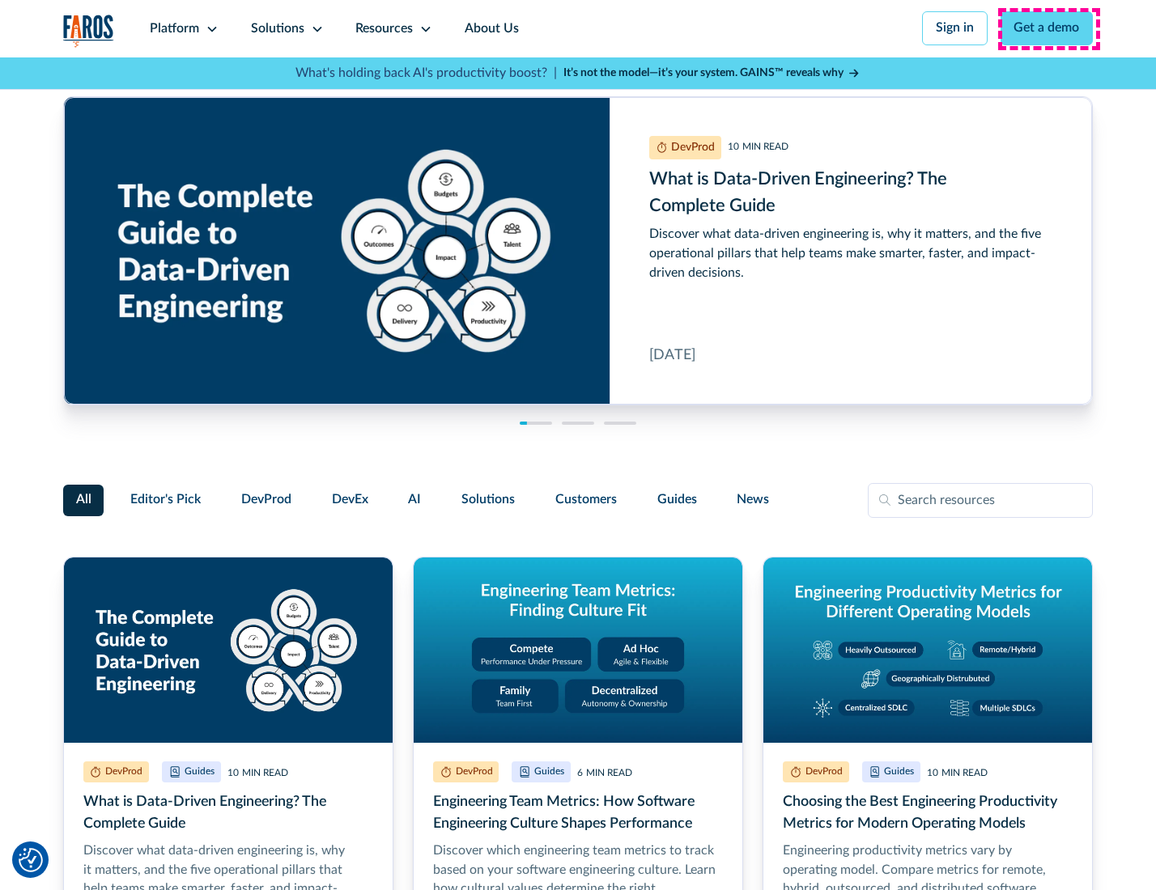
click at [1048, 28] on link "Get a demo" at bounding box center [1046, 28] width 93 height 34
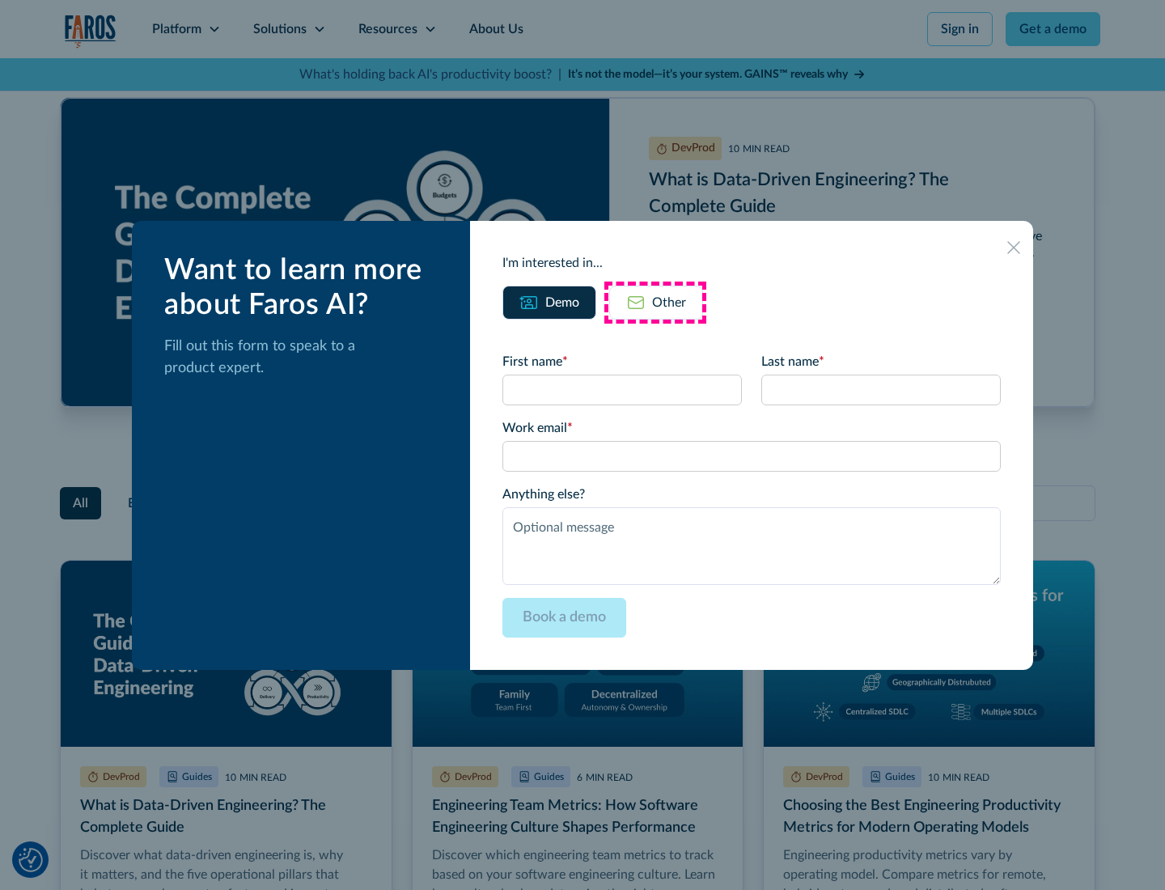
click at [655, 302] on div "Other" at bounding box center [669, 302] width 34 height 19
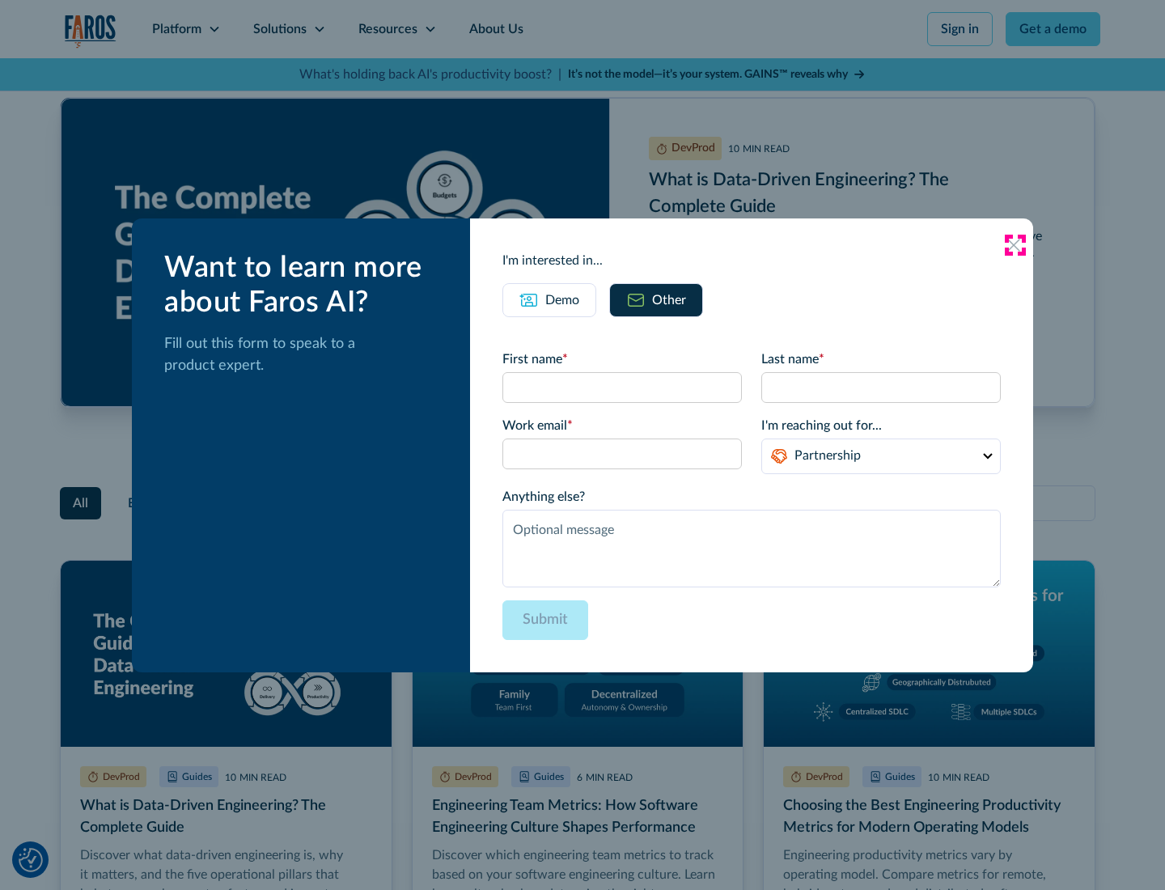
click at [1015, 244] on icon at bounding box center [1013, 245] width 13 height 13
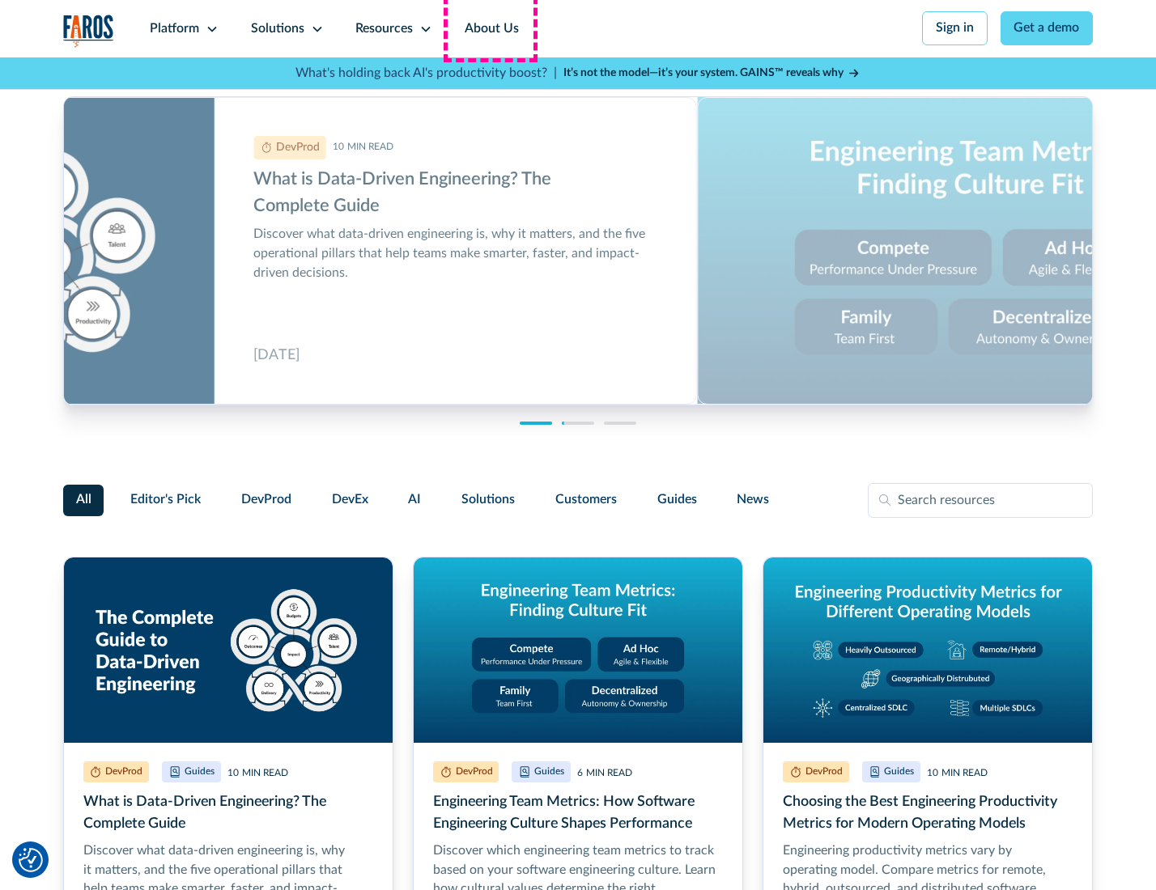
click at [490, 28] on link "About Us" at bounding box center [491, 28] width 87 height 57
